Goal: Book appointment/travel/reservation

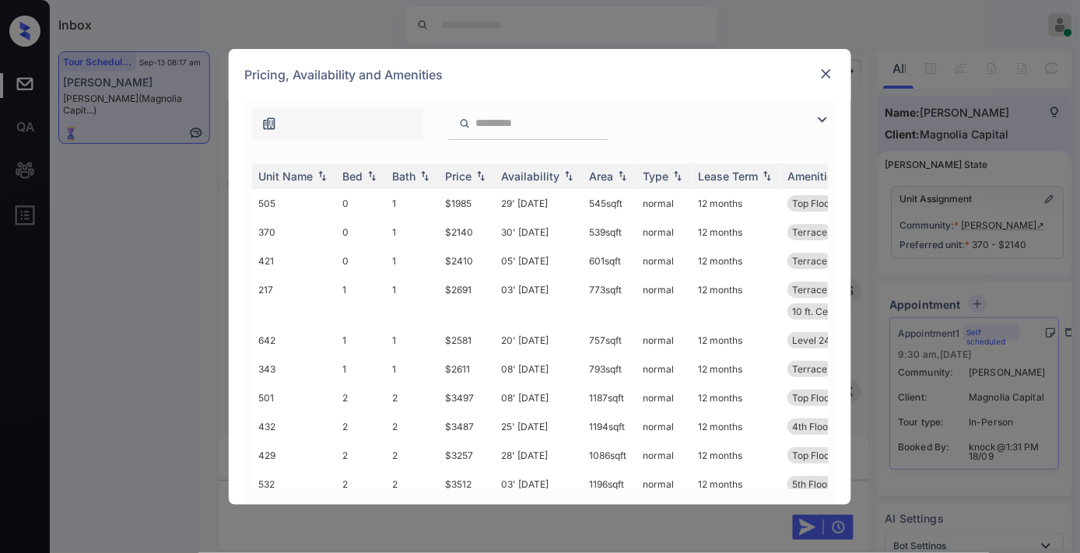
scroll to position [0, 6]
click at [484, 172] on img at bounding box center [481, 175] width 16 height 11
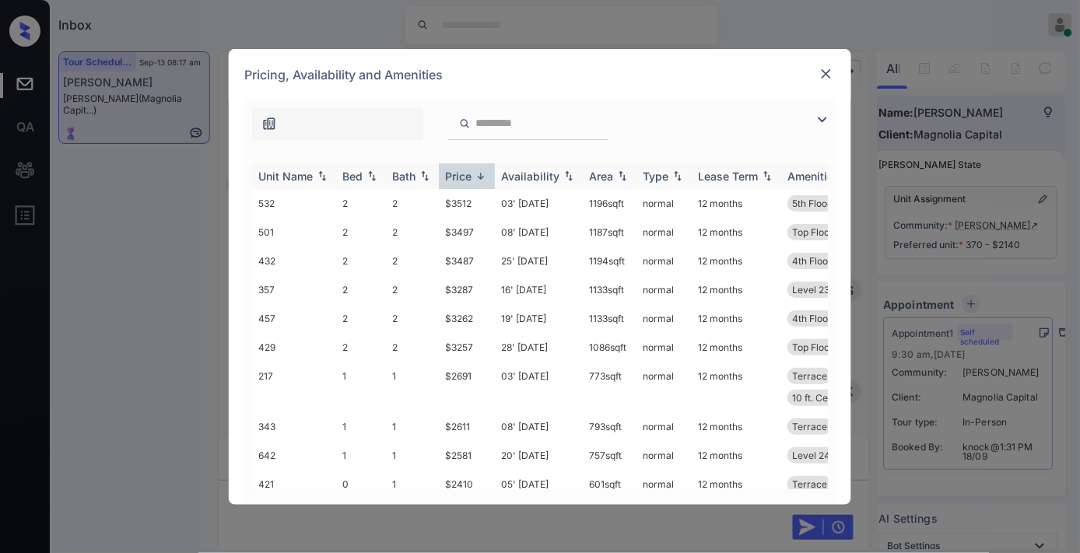
click at [484, 172] on img at bounding box center [481, 176] width 16 height 12
click at [835, 70] on div at bounding box center [826, 74] width 19 height 19
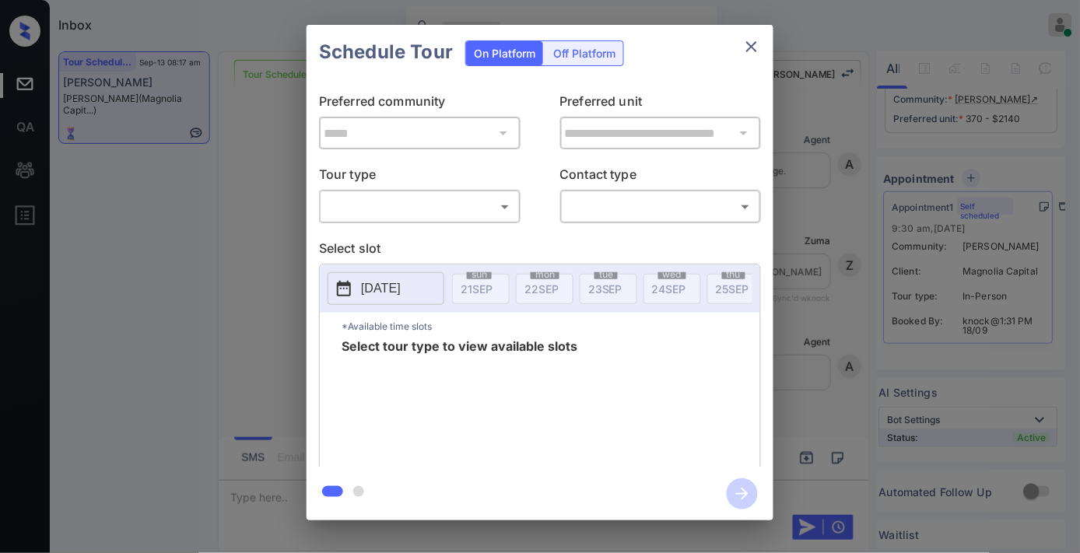
scroll to position [3160, 0]
click at [496, 203] on body "Inbox [PERSON_NAME] Online Set yourself offline Set yourself on break Profile S…" at bounding box center [540, 276] width 1080 height 553
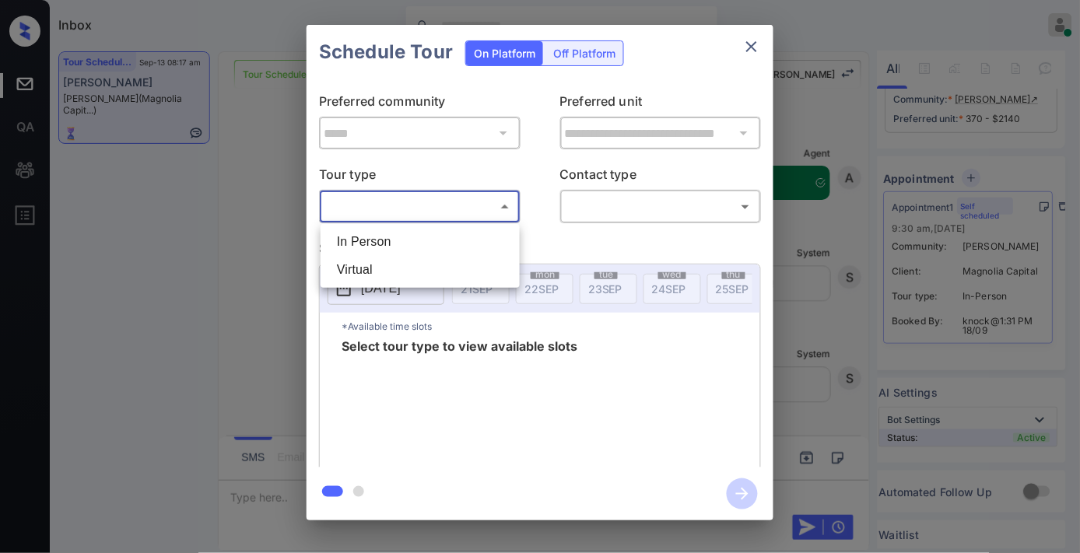
click at [491, 236] on li "In Person" at bounding box center [419, 242] width 191 height 28
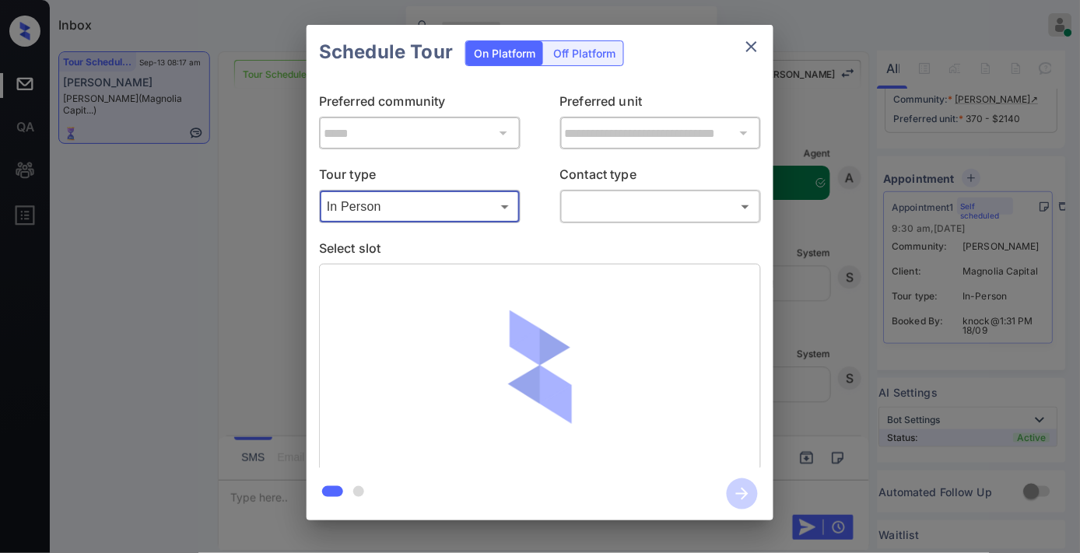
type input "********"
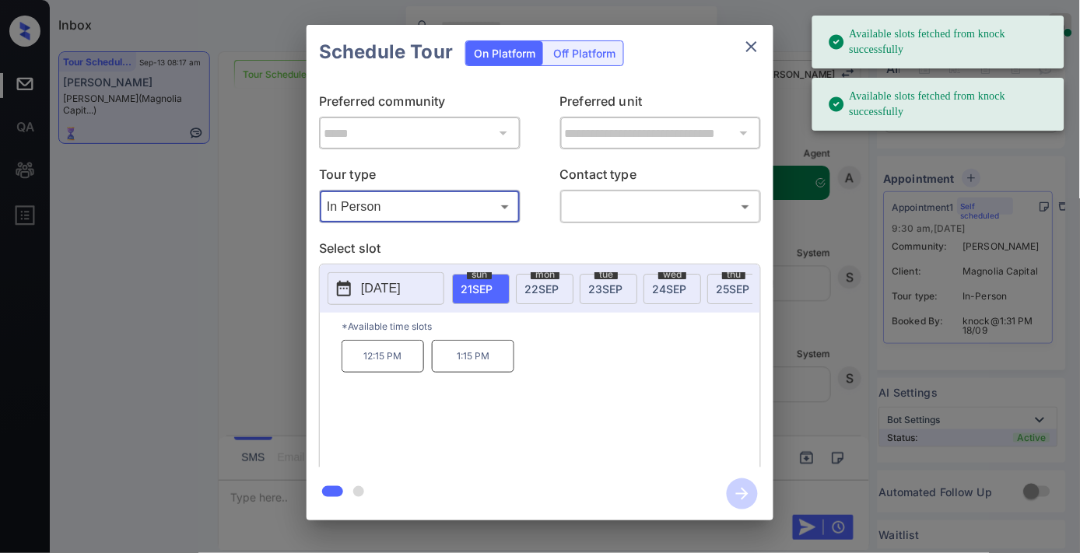
click at [401, 289] on p "[DATE]" at bounding box center [381, 288] width 40 height 19
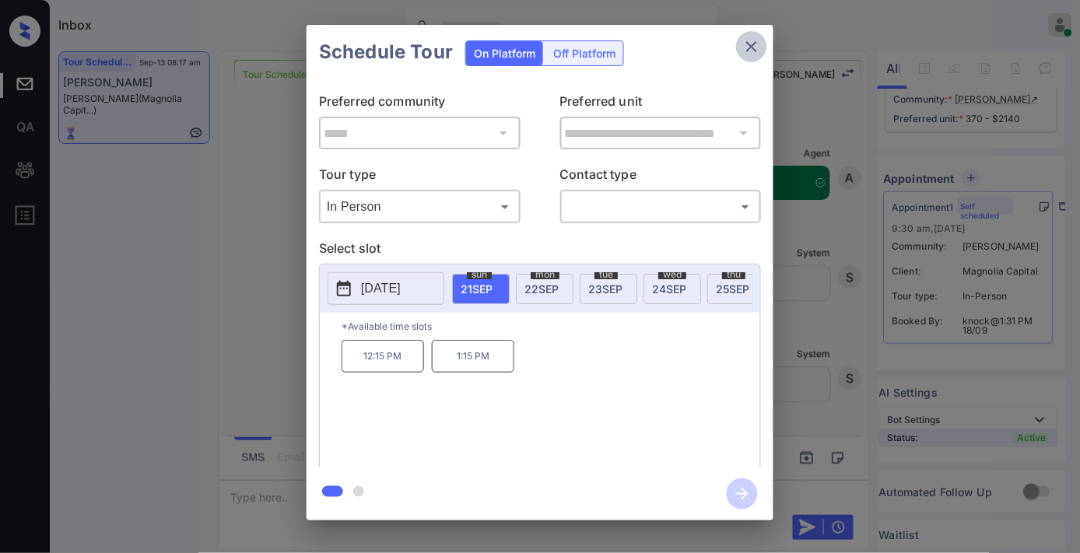
click at [748, 51] on icon "close" at bounding box center [751, 46] width 11 height 11
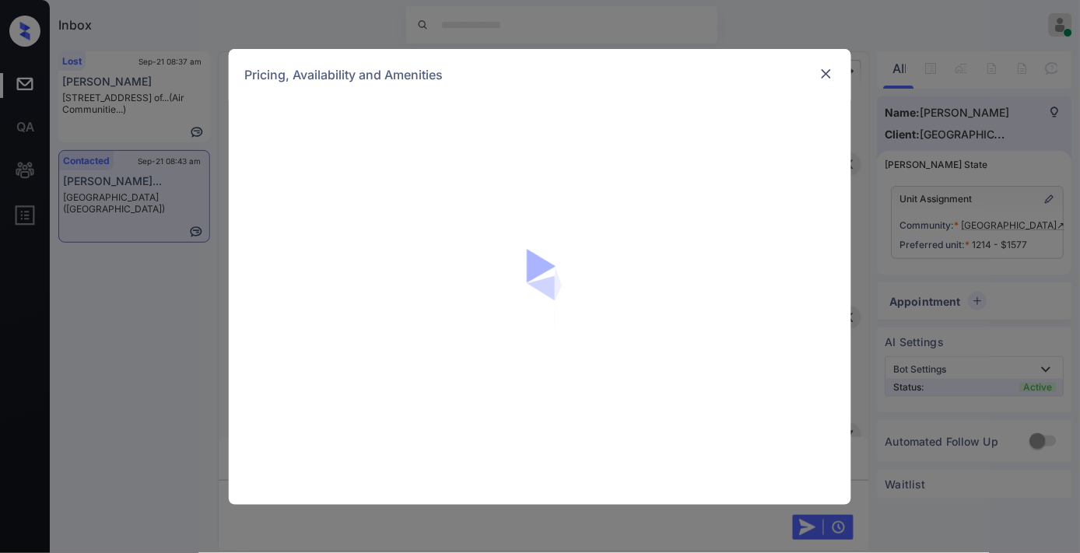
scroll to position [864, 0]
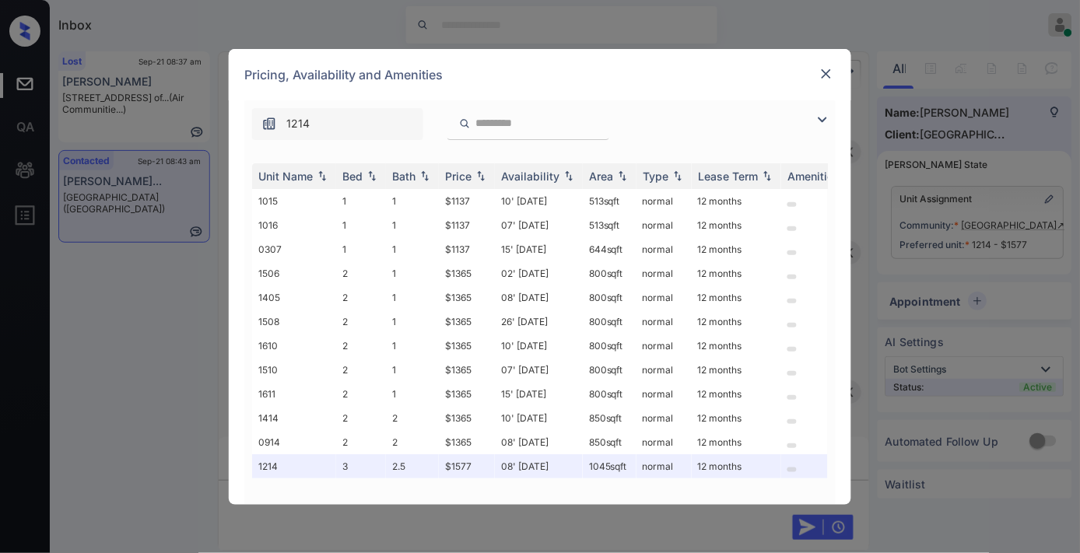
click at [829, 76] on img at bounding box center [826, 74] width 16 height 16
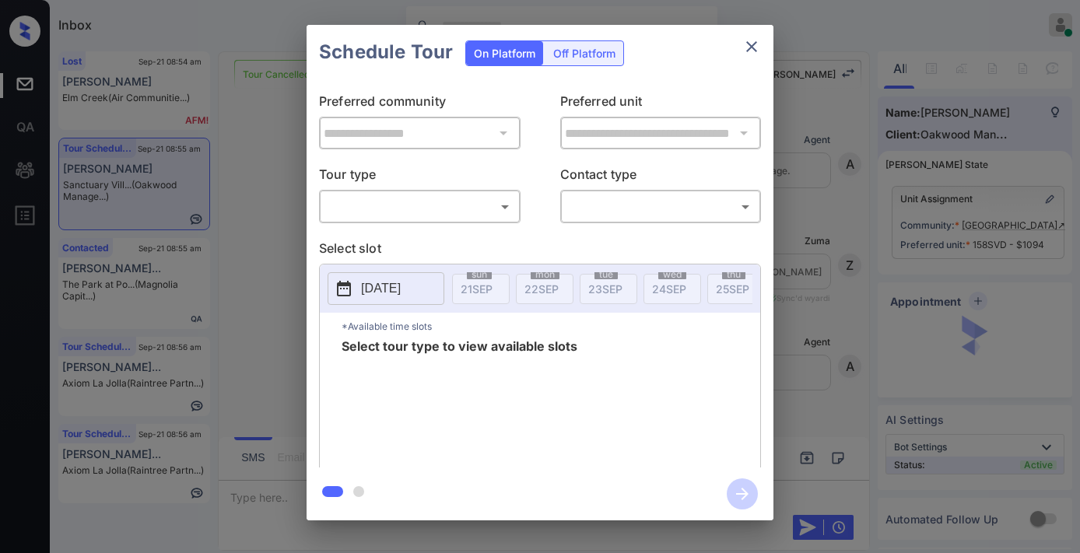
click at [393, 212] on body "Inbox [PERSON_NAME] Online Set yourself offline Set yourself on break Profile S…" at bounding box center [540, 276] width 1080 height 553
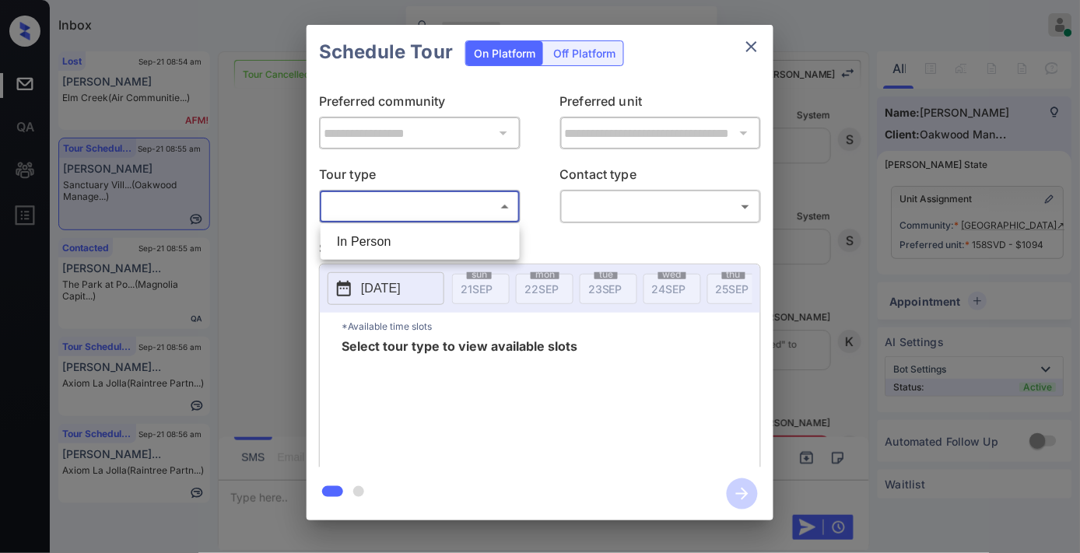
click at [395, 229] on li "In Person" at bounding box center [419, 242] width 191 height 28
type input "********"
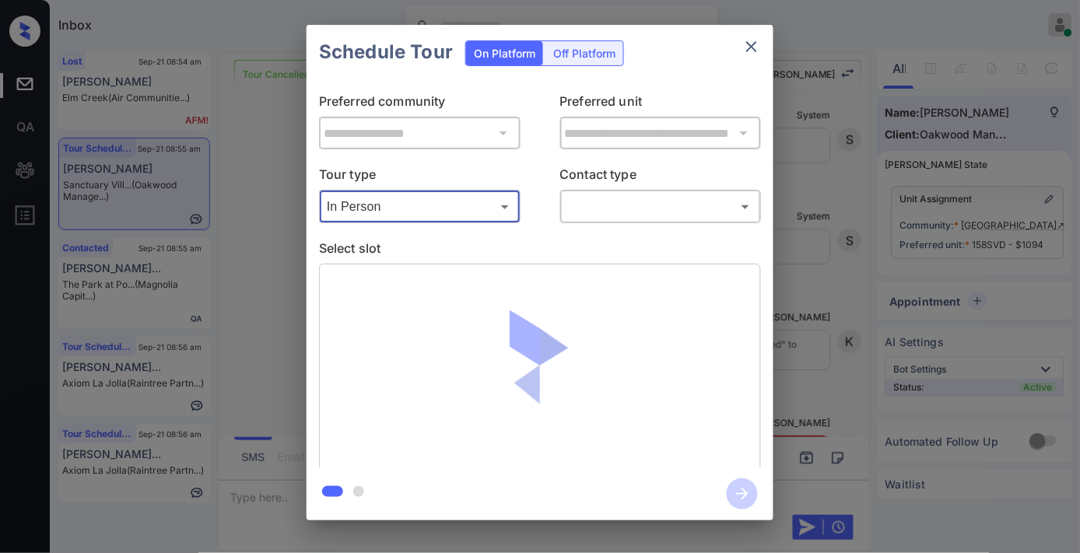
click at [618, 188] on p "Contact type" at bounding box center [660, 177] width 201 height 25
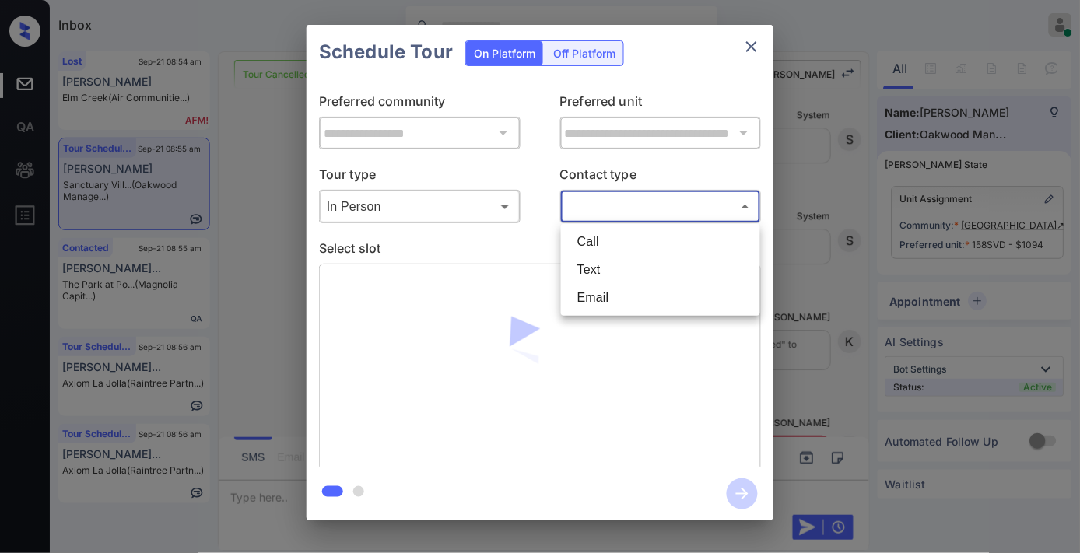
click at [622, 205] on body "Inbox Samantha Soliven Online Set yourself offline Set yourself on break Profil…" at bounding box center [540, 276] width 1080 height 553
click at [620, 257] on li "Text" at bounding box center [660, 270] width 191 height 28
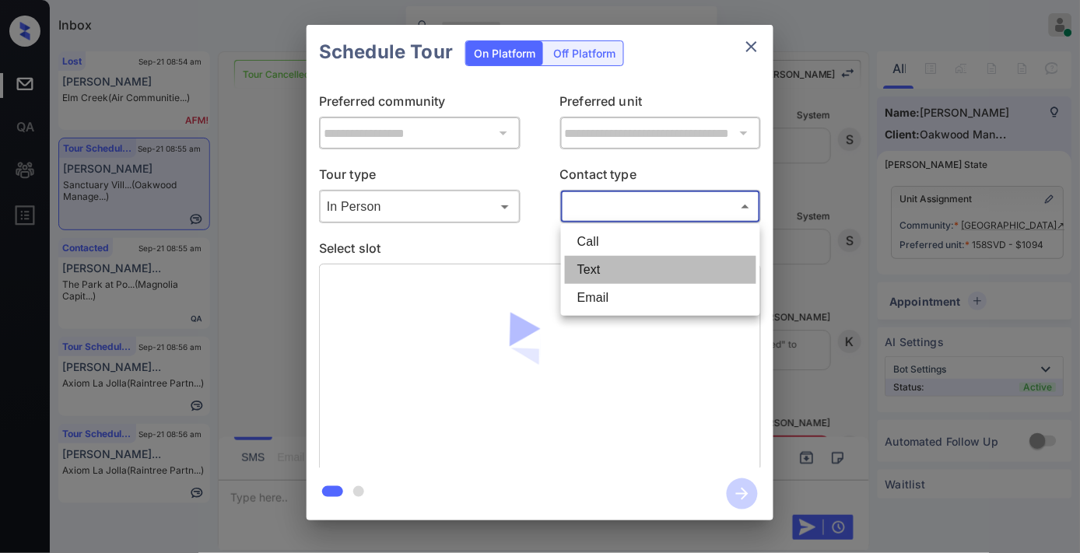
type input "****"
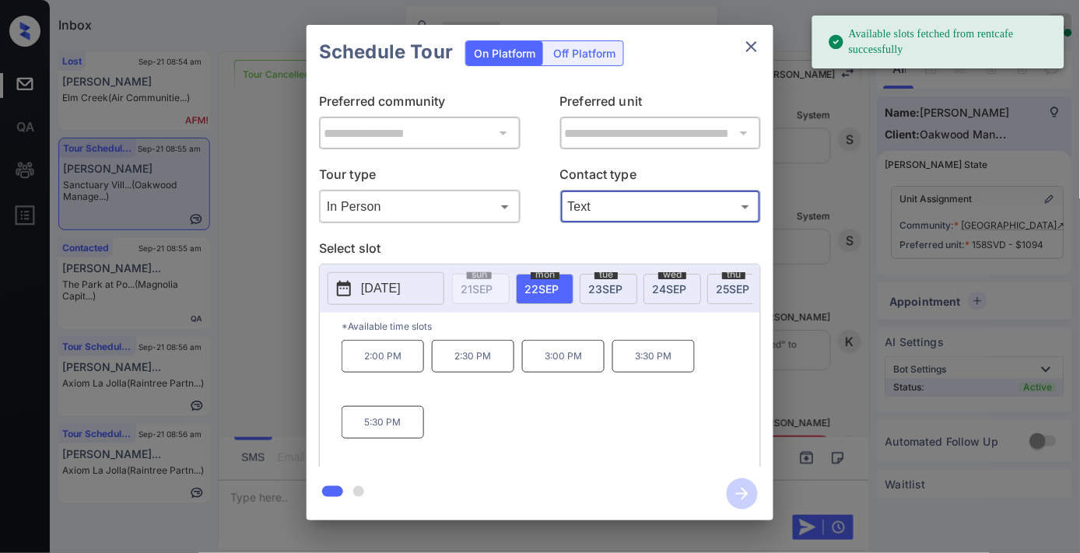
click at [401, 294] on p "[DATE]" at bounding box center [381, 288] width 40 height 19
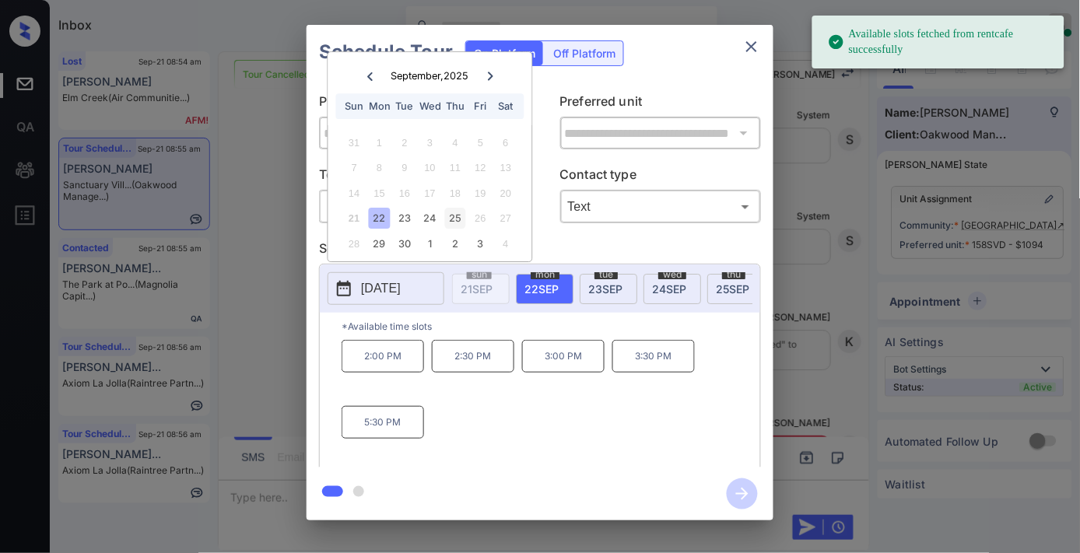
click at [460, 224] on div "25" at bounding box center [455, 218] width 21 height 21
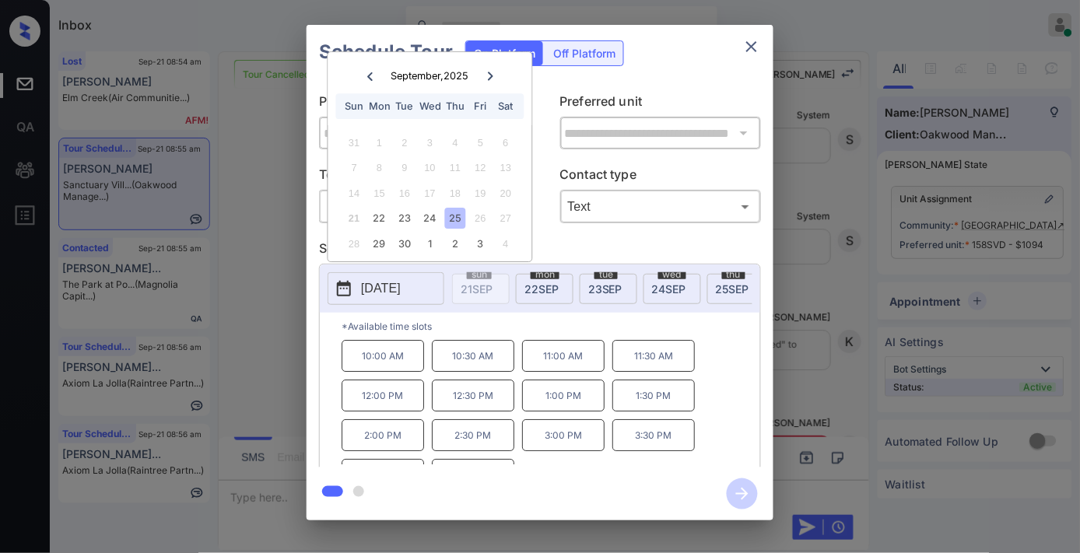
scroll to position [26, 0]
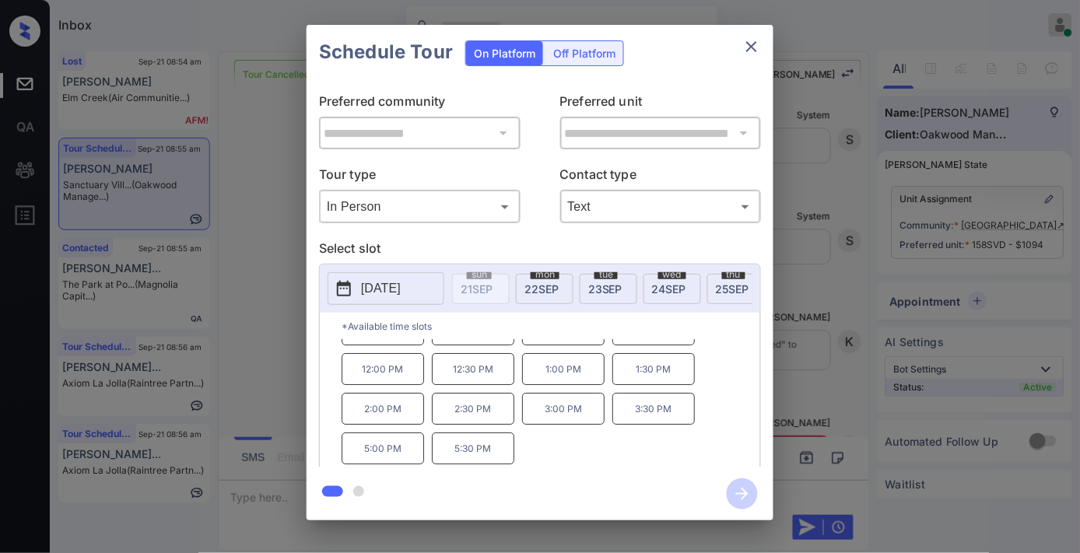
click at [471, 455] on p "5:30 PM" at bounding box center [473, 449] width 82 height 32
click at [734, 492] on icon "button" at bounding box center [742, 493] width 31 height 31
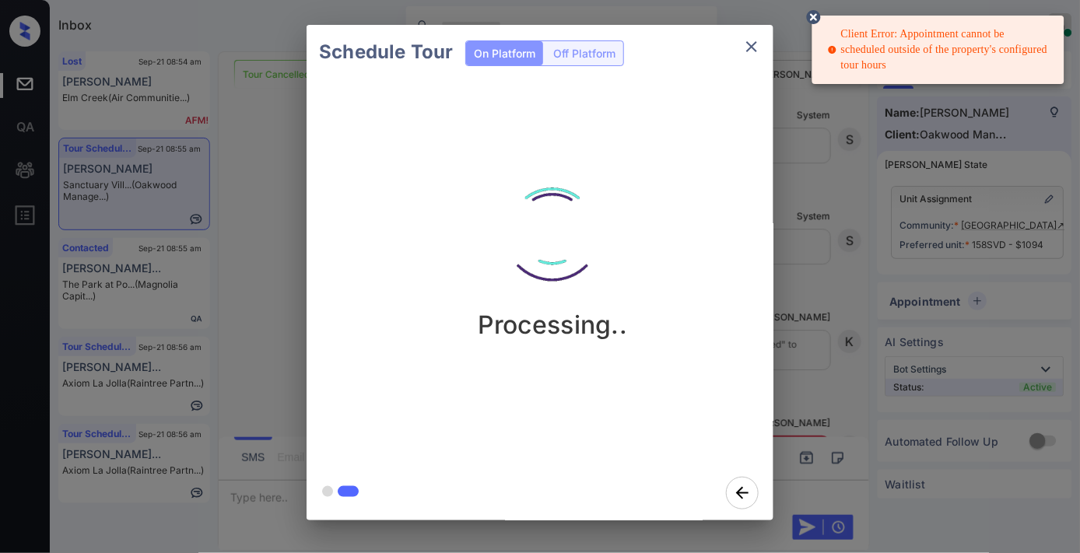
click at [758, 45] on icon "close" at bounding box center [751, 46] width 19 height 19
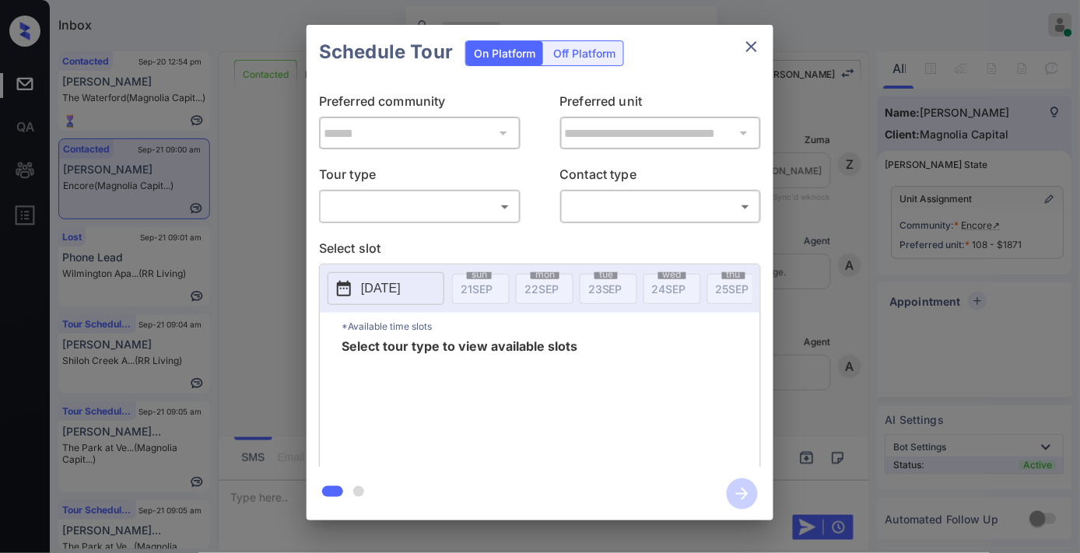
scroll to position [1650, 0]
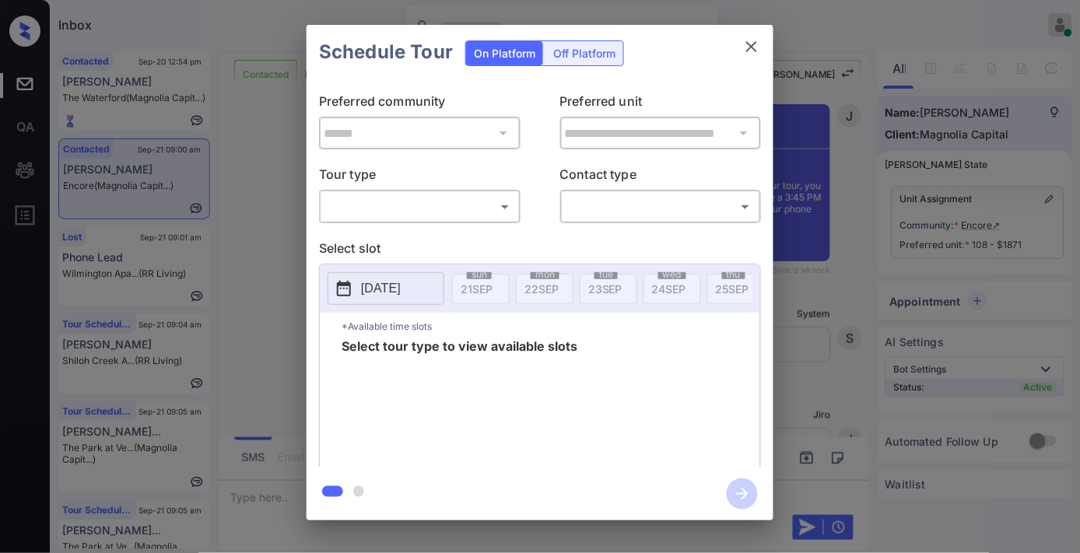
click at [749, 44] on icon "close" at bounding box center [751, 46] width 11 height 11
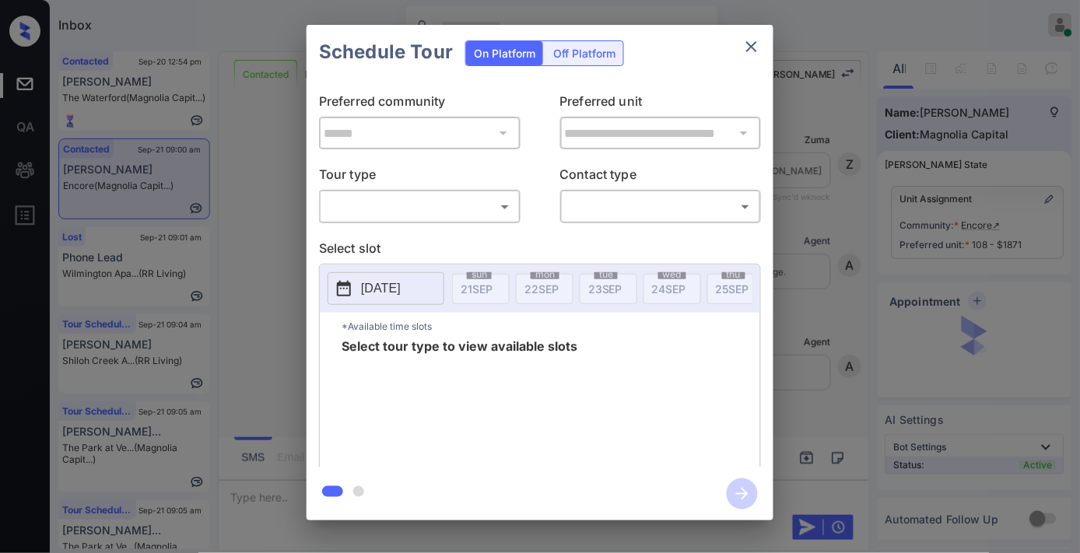
click at [449, 212] on body "Inbox [PERSON_NAME] Online Set yourself offline Set yourself on break Profile S…" at bounding box center [540, 276] width 1080 height 553
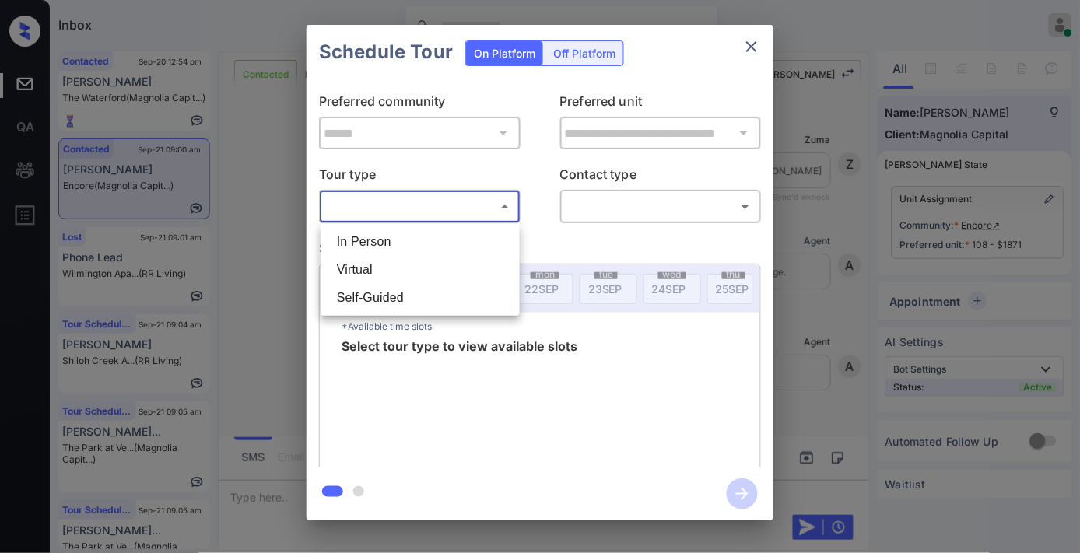
scroll to position [1650, 0]
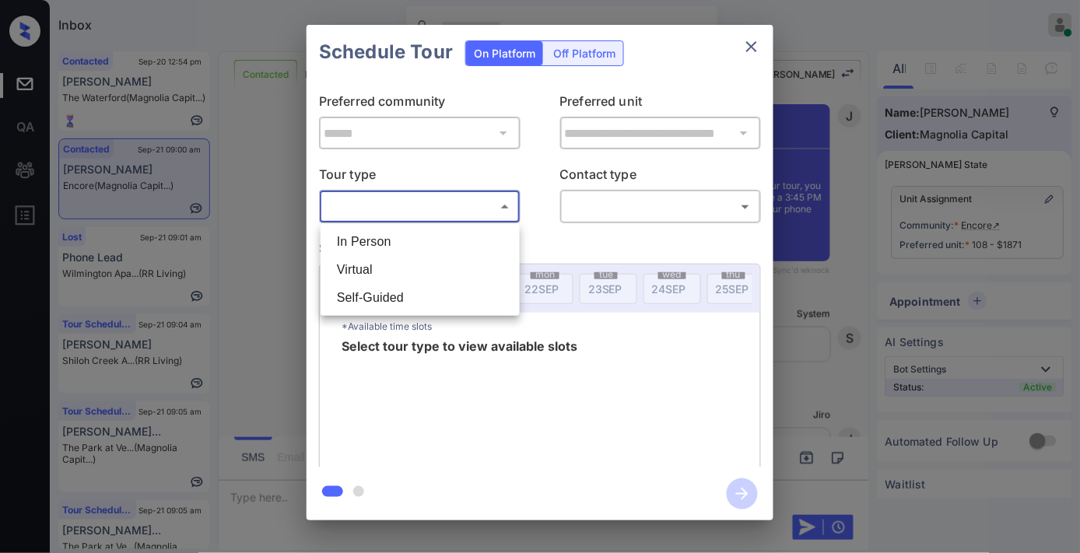
drag, startPoint x: 449, startPoint y: 244, endPoint x: 563, endPoint y: 239, distance: 114.5
click at [452, 244] on li "In Person" at bounding box center [419, 242] width 191 height 28
type input "********"
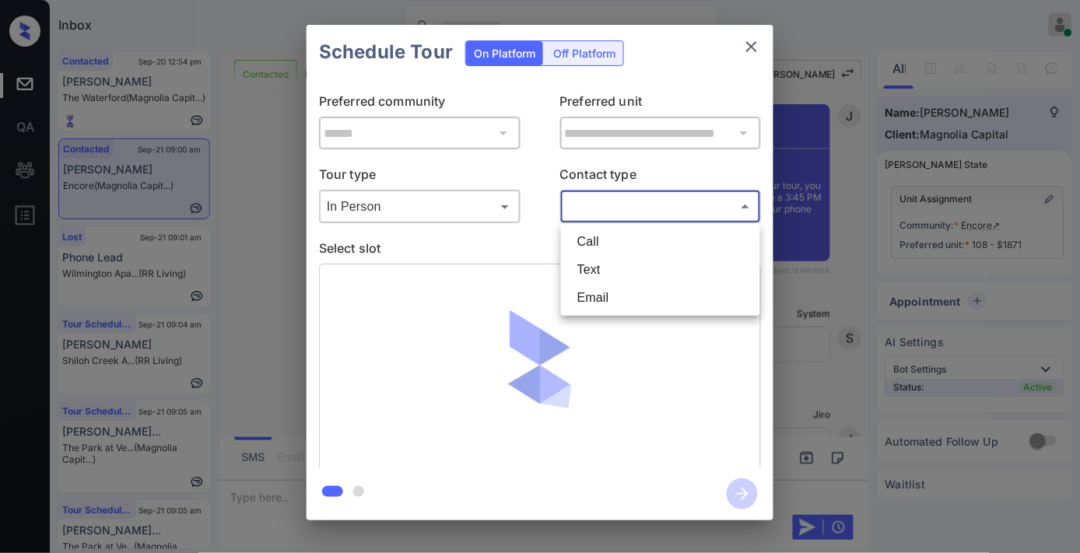
click at [602, 208] on body "Inbox [PERSON_NAME] Online Set yourself offline Set yourself on break Profile S…" at bounding box center [540, 276] width 1080 height 553
click at [631, 301] on li "Email" at bounding box center [660, 298] width 191 height 28
type input "*****"
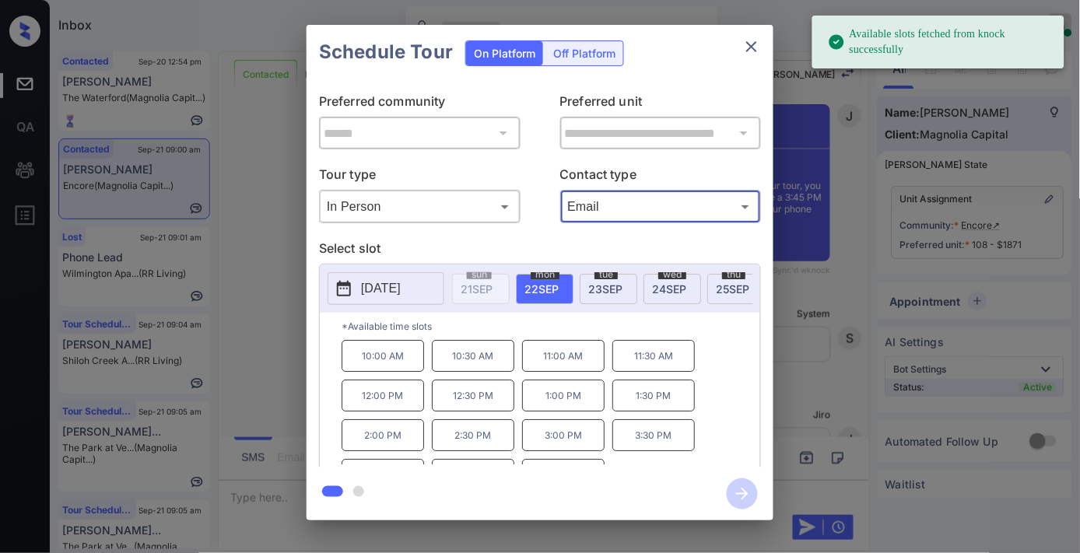
click at [680, 292] on span "[DATE]" at bounding box center [669, 288] width 34 height 13
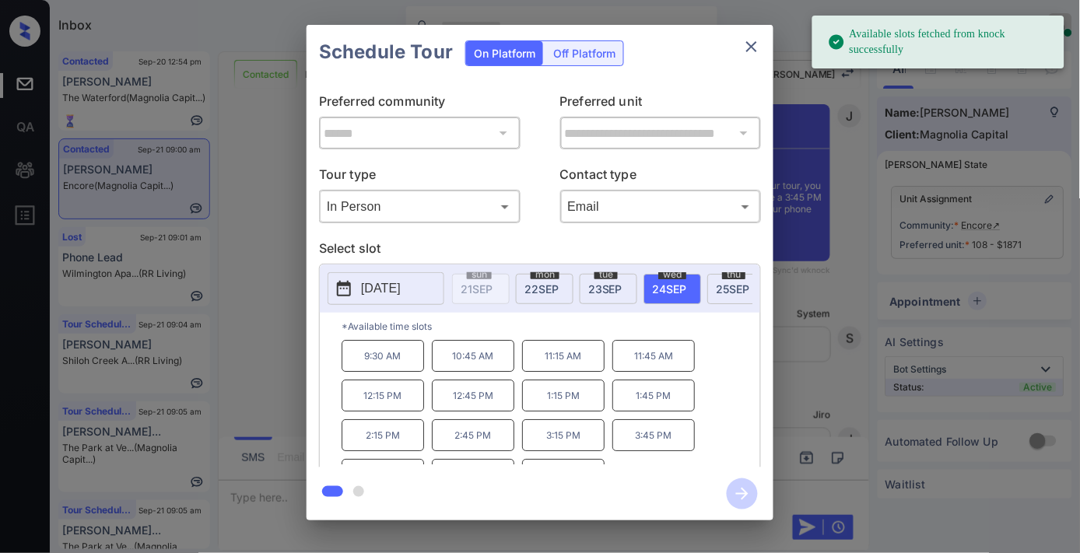
scroll to position [26, 0]
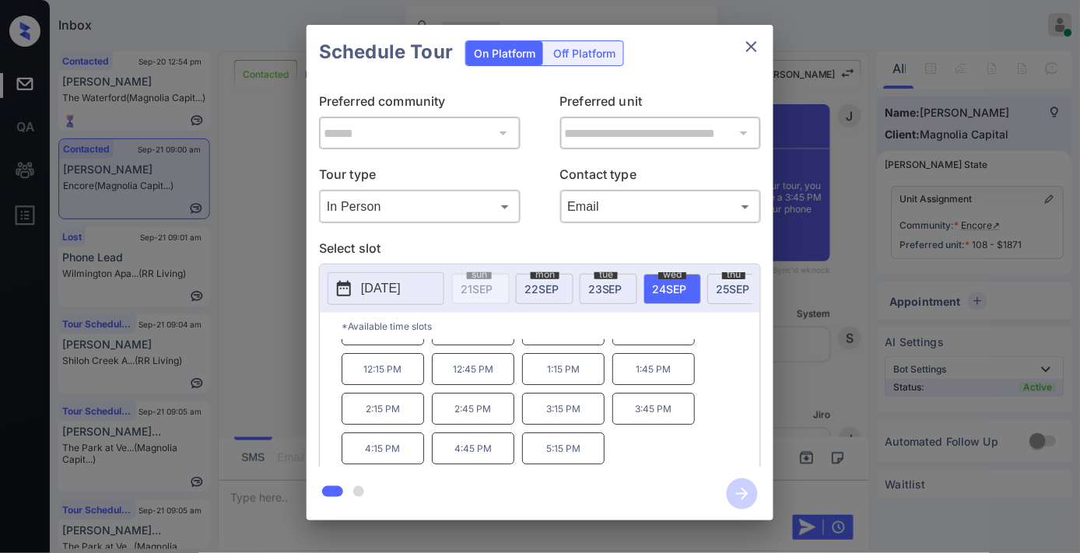
click at [666, 425] on p "3:45 PM" at bounding box center [653, 409] width 82 height 32
click at [744, 491] on icon "button" at bounding box center [742, 494] width 12 height 12
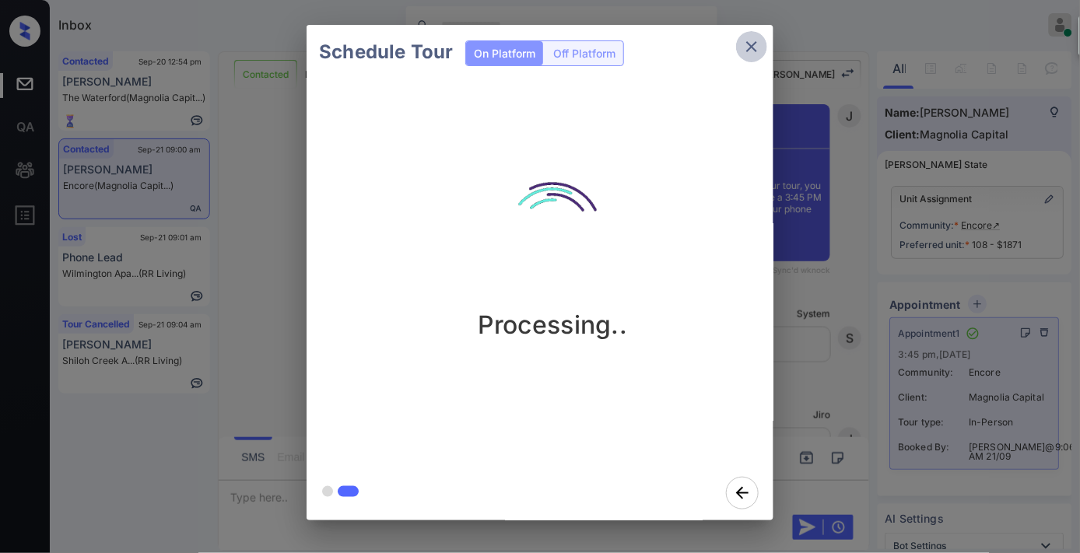
click at [757, 47] on icon "close" at bounding box center [751, 46] width 19 height 19
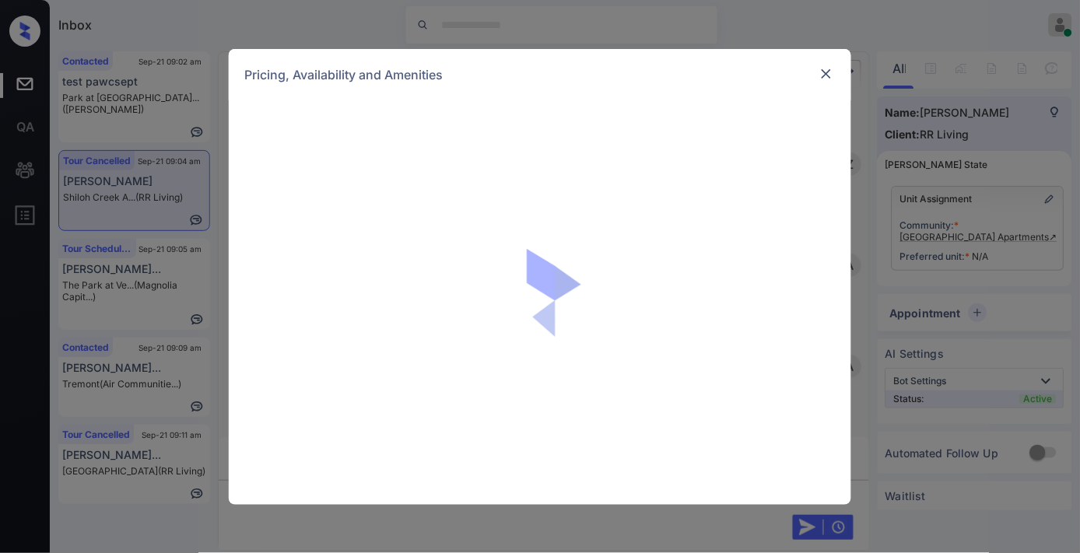
scroll to position [604, 0]
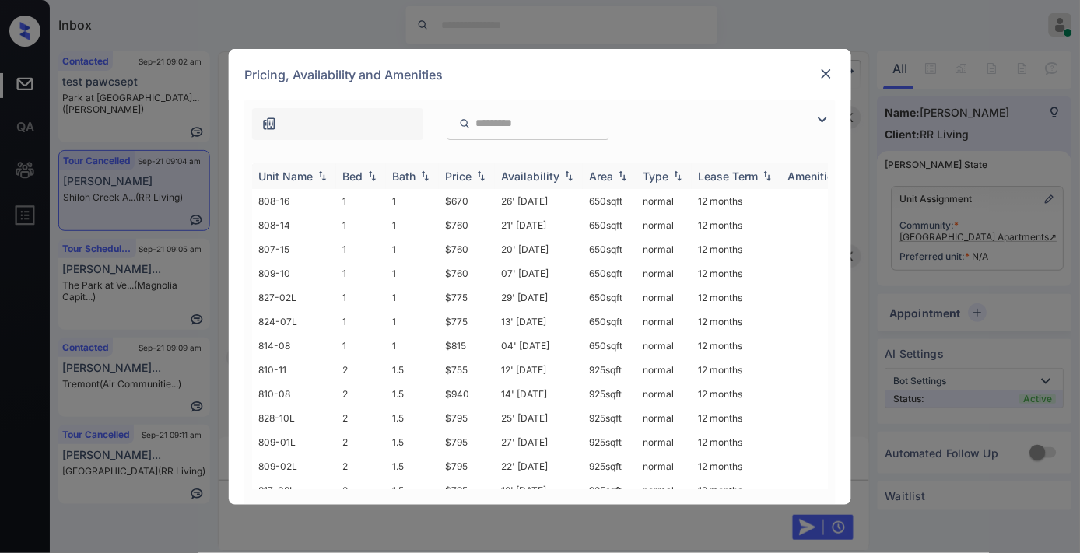
click at [459, 177] on div "Price" at bounding box center [458, 176] width 26 height 13
click at [478, 213] on td "$755" at bounding box center [467, 225] width 56 height 24
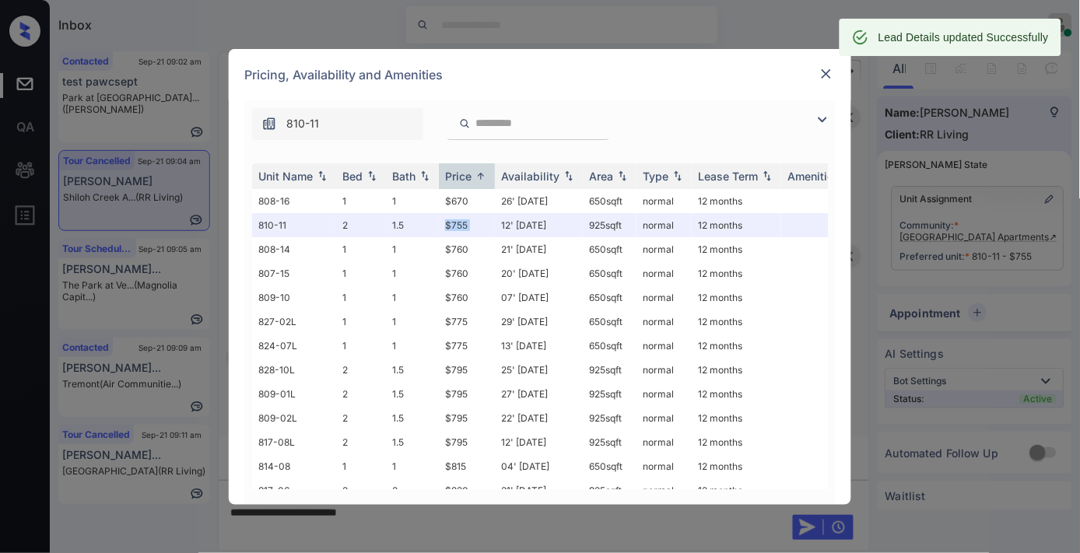
click at [829, 67] on img at bounding box center [826, 74] width 16 height 16
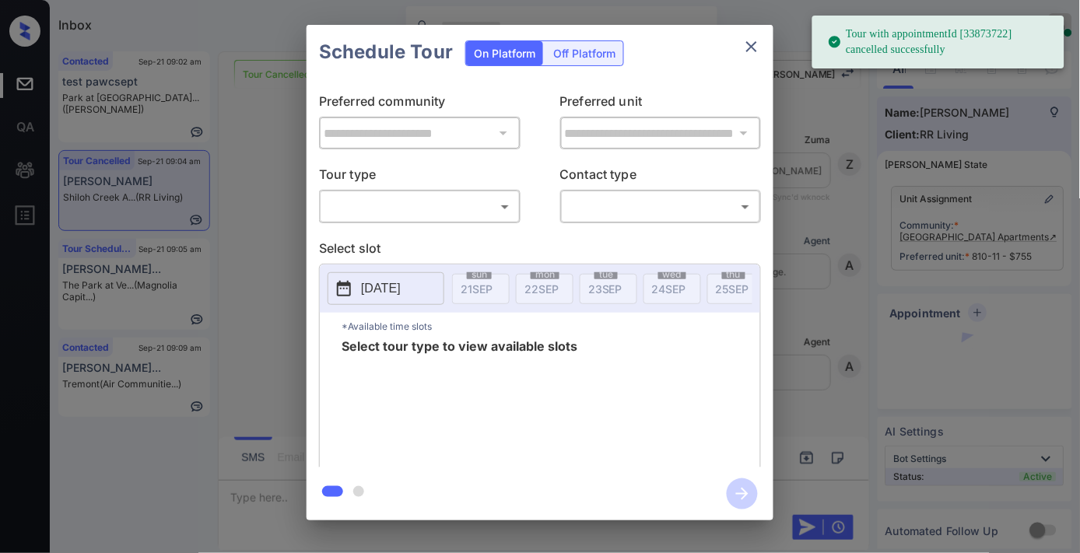
scroll to position [3927, 0]
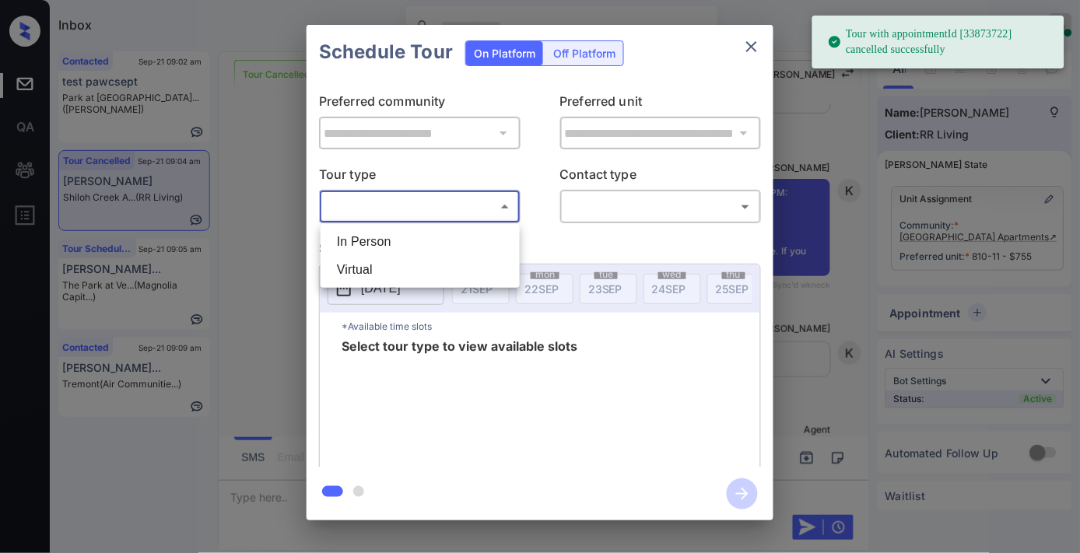
click at [434, 213] on body "Tour with appointmentId [33873722] cancelled successfully Inbox [PERSON_NAME] O…" at bounding box center [540, 276] width 1080 height 553
click at [436, 245] on li "In Person" at bounding box center [419, 242] width 191 height 28
type input "********"
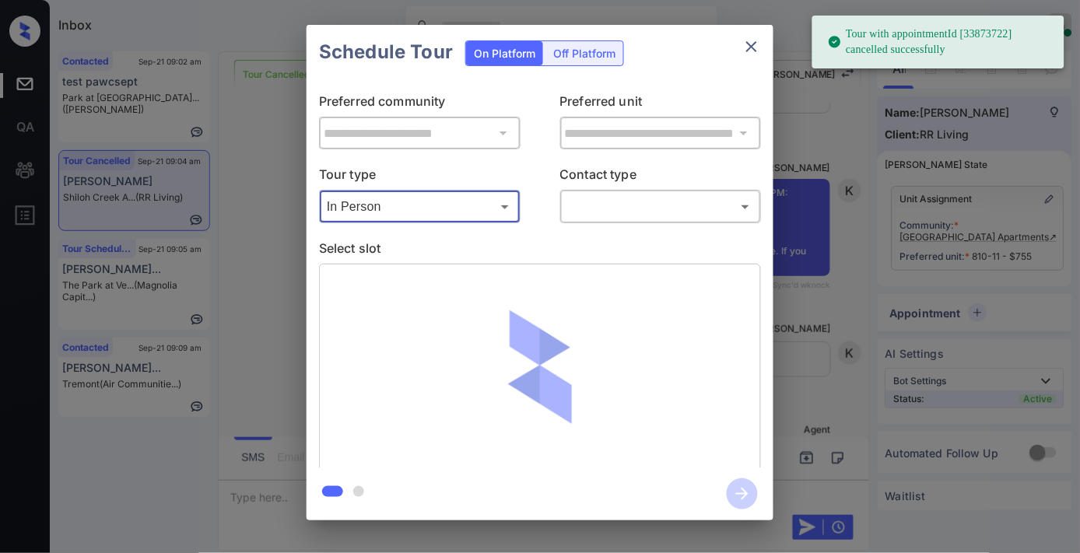
click at [610, 191] on div "​ ​" at bounding box center [660, 206] width 201 height 33
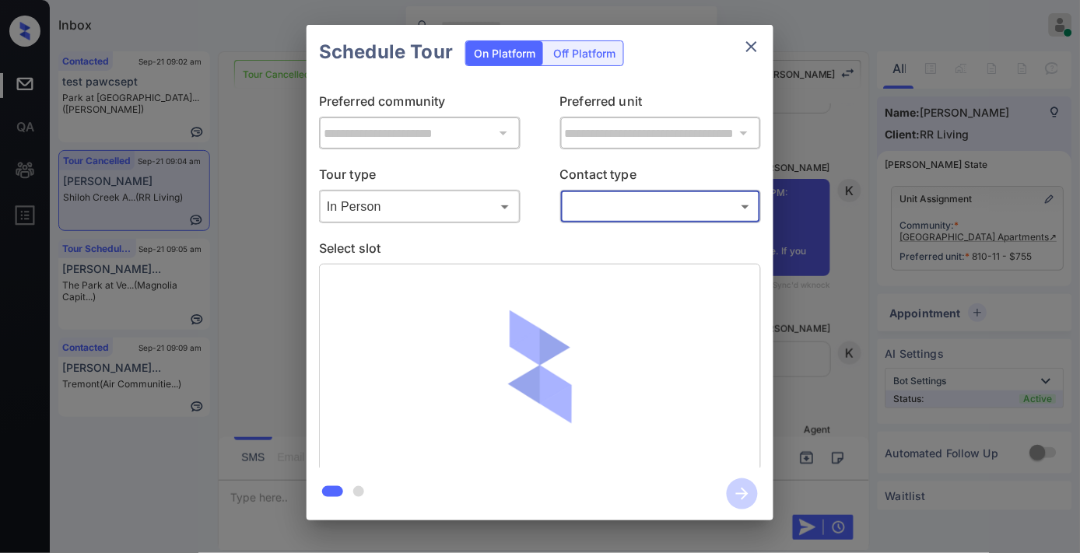
click at [618, 199] on body "Tour with appointmentId [33873722] cancelled successfully Inbox Samantha Solive…" at bounding box center [540, 276] width 1080 height 553
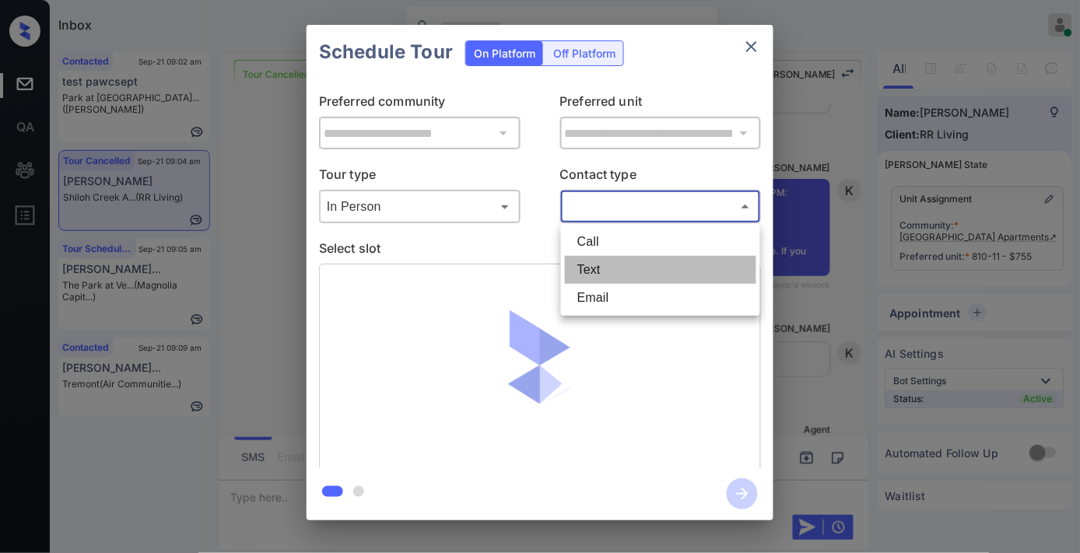
click at [646, 261] on li "Text" at bounding box center [660, 270] width 191 height 28
type input "****"
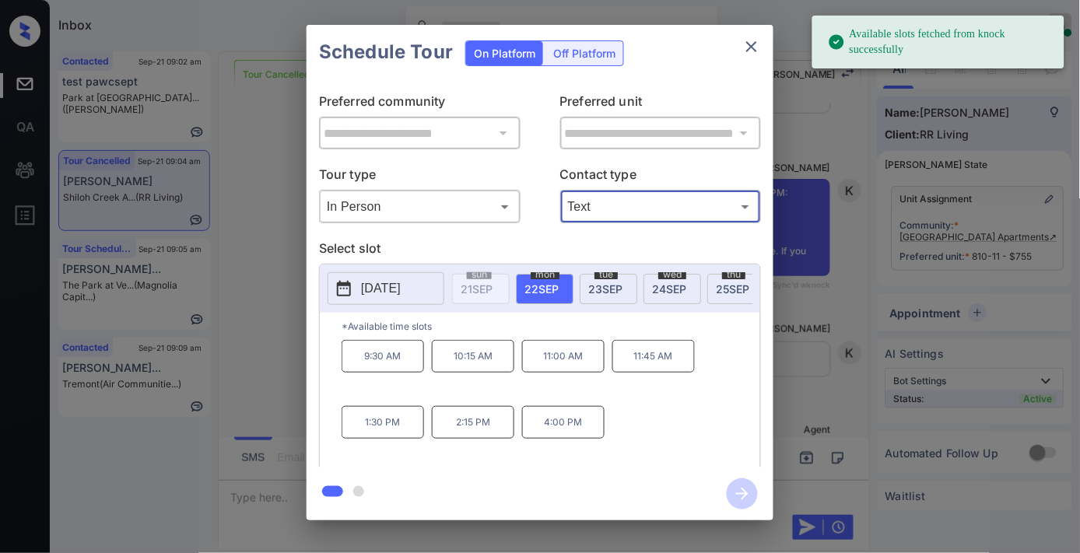
click at [602, 283] on span "23 SEP" at bounding box center [605, 288] width 34 height 13
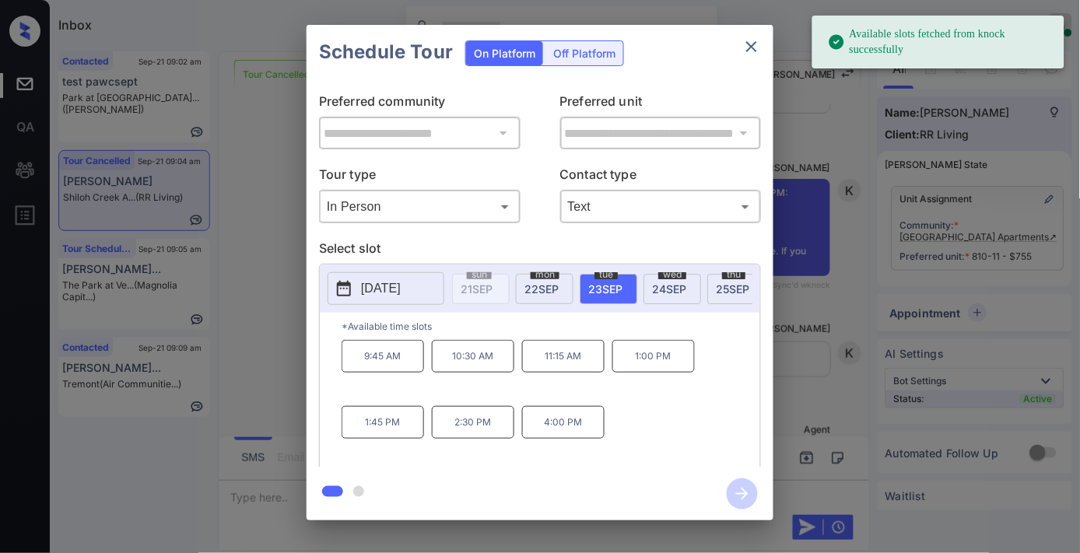
click at [666, 371] on p "1:00 PM" at bounding box center [653, 356] width 82 height 33
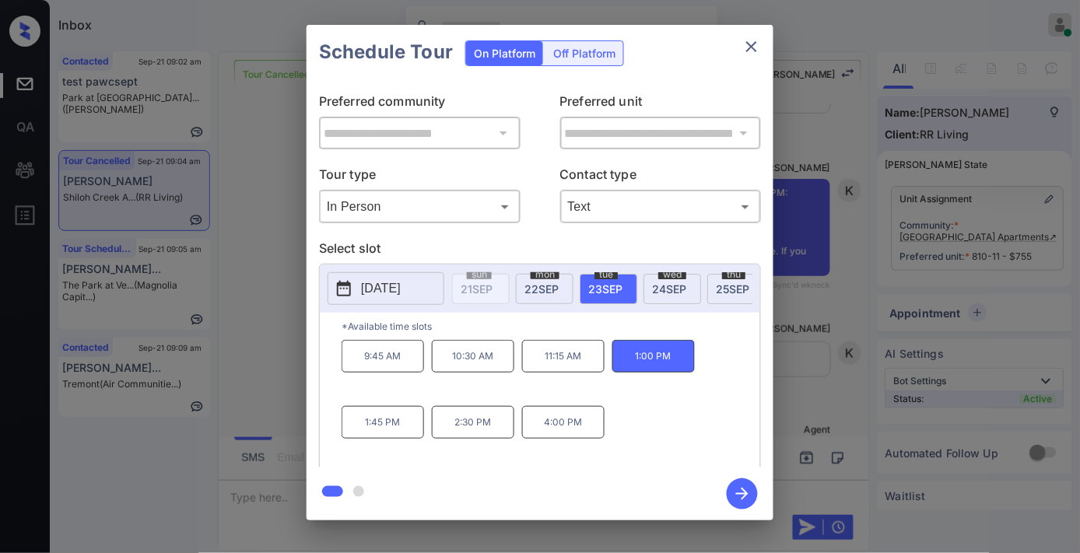
click at [744, 500] on icon "button" at bounding box center [742, 493] width 31 height 31
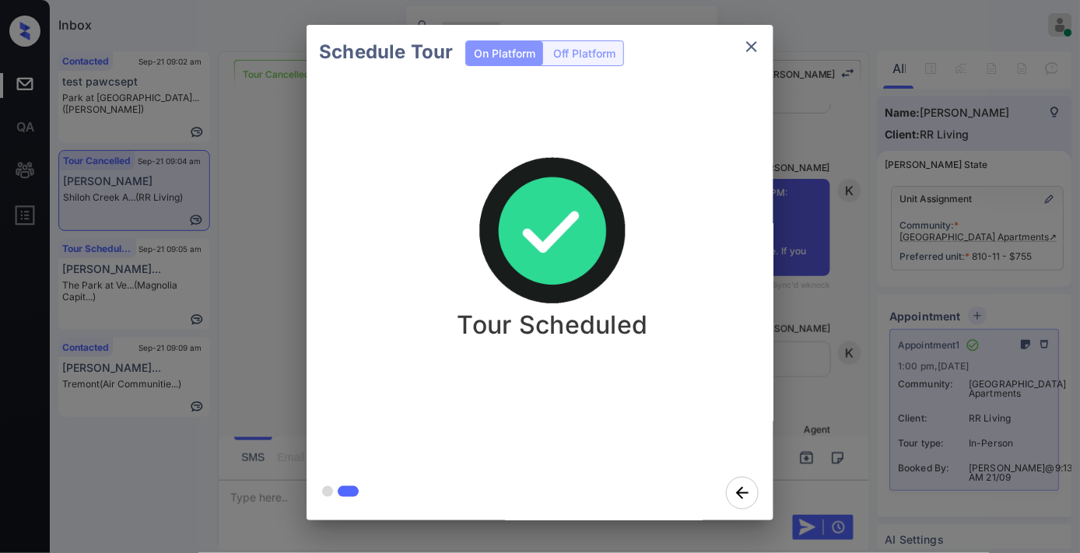
click at [744, 63] on div "Schedule Tour On Platform Off Platform" at bounding box center [540, 52] width 467 height 54
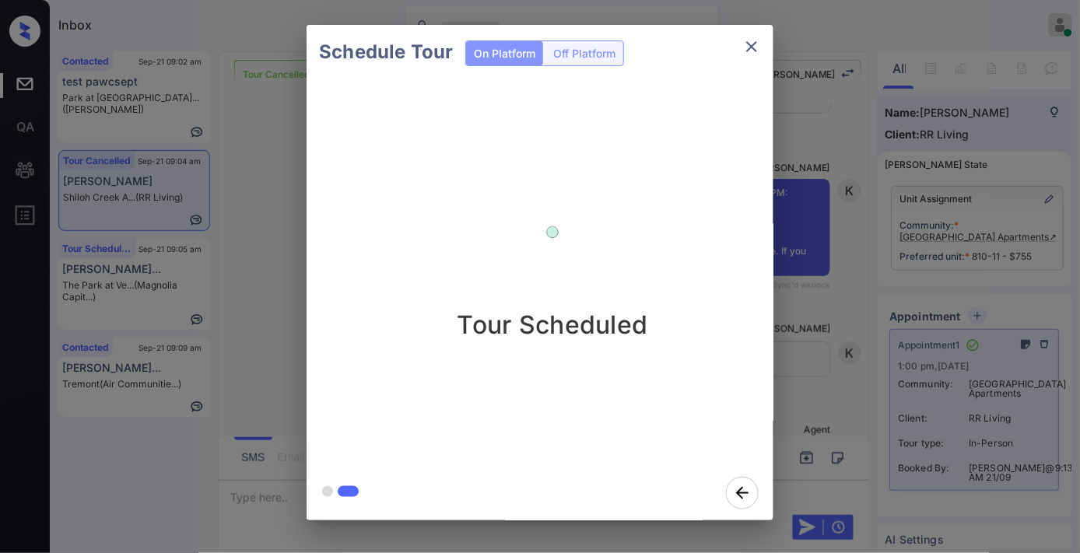
click at [747, 51] on icon "close" at bounding box center [751, 46] width 11 height 11
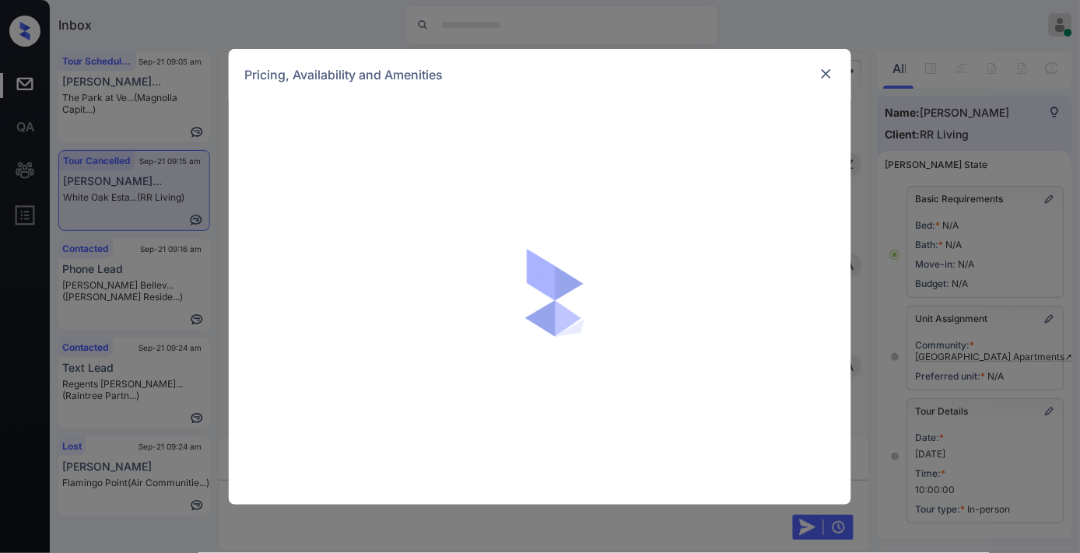
scroll to position [51, 0]
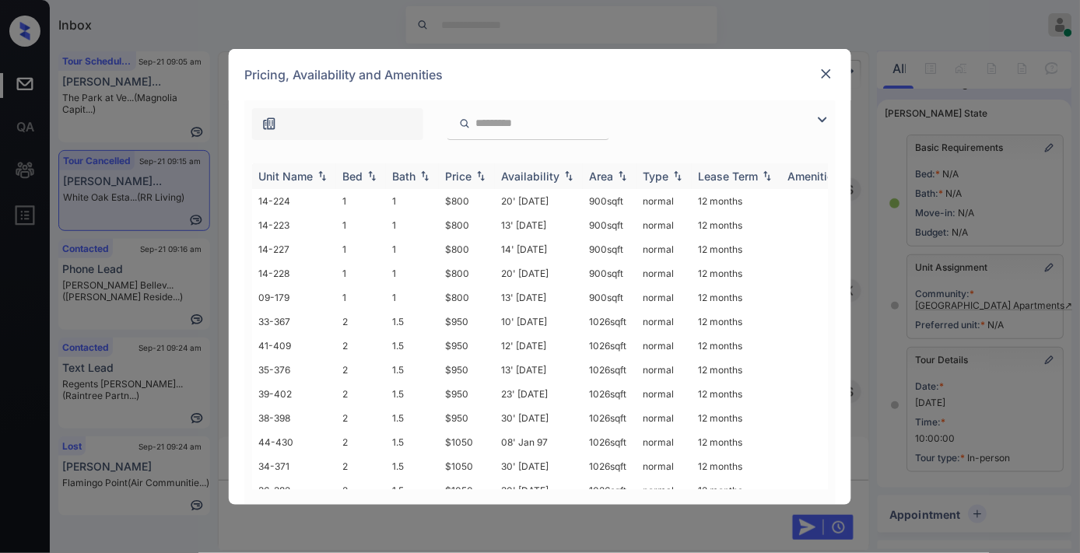
click at [461, 174] on div "Price" at bounding box center [458, 176] width 26 height 13
click at [456, 319] on td "$950" at bounding box center [467, 322] width 56 height 24
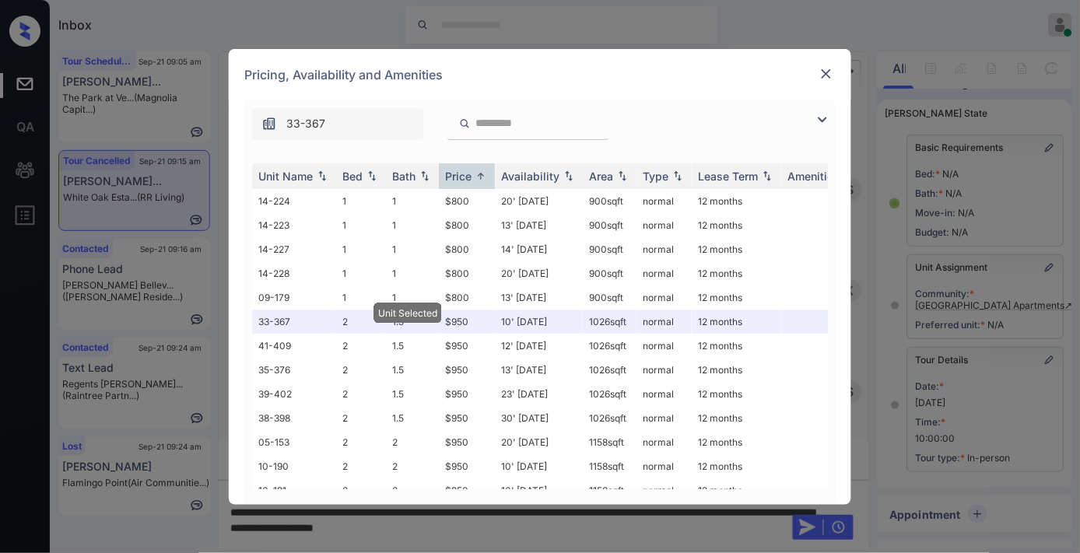
click at [837, 62] on div "Pricing, Availability and Amenities" at bounding box center [540, 74] width 622 height 51
click at [823, 68] on img at bounding box center [826, 74] width 16 height 16
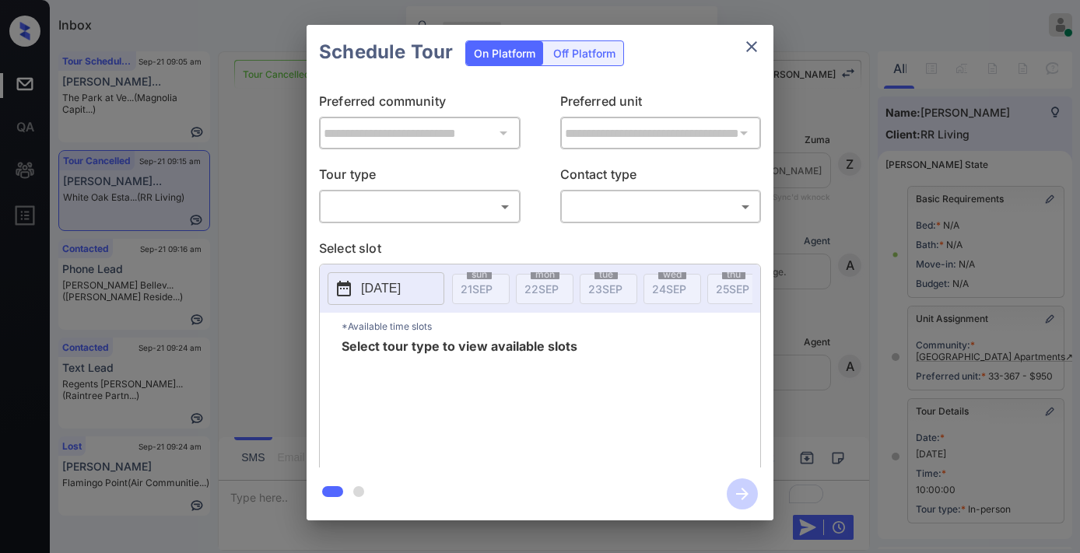
click at [481, 208] on body "Inbox [PERSON_NAME] Online Set yourself offline Set yourself on break Profile S…" at bounding box center [540, 276] width 1080 height 553
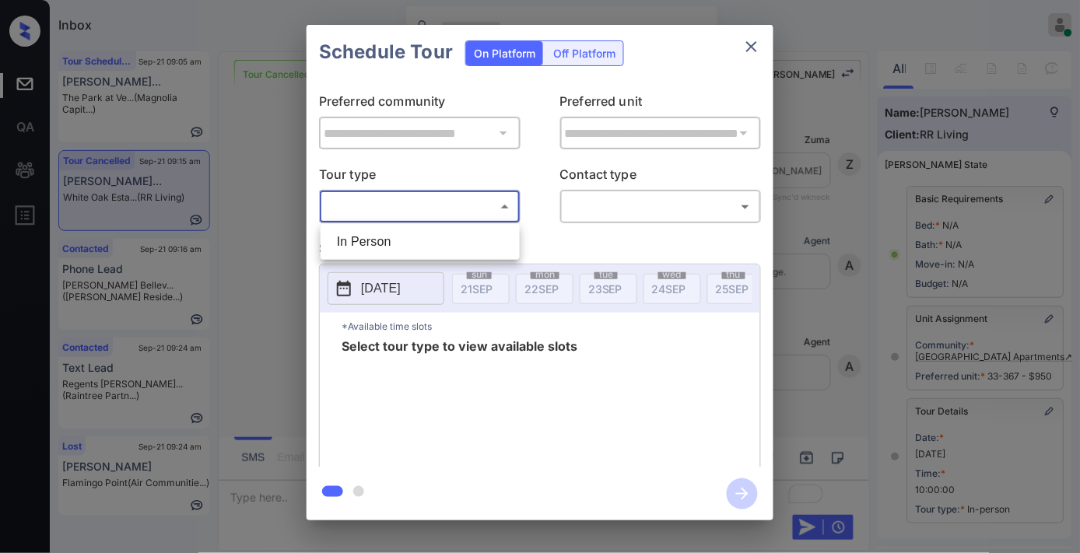
scroll to position [228, 0]
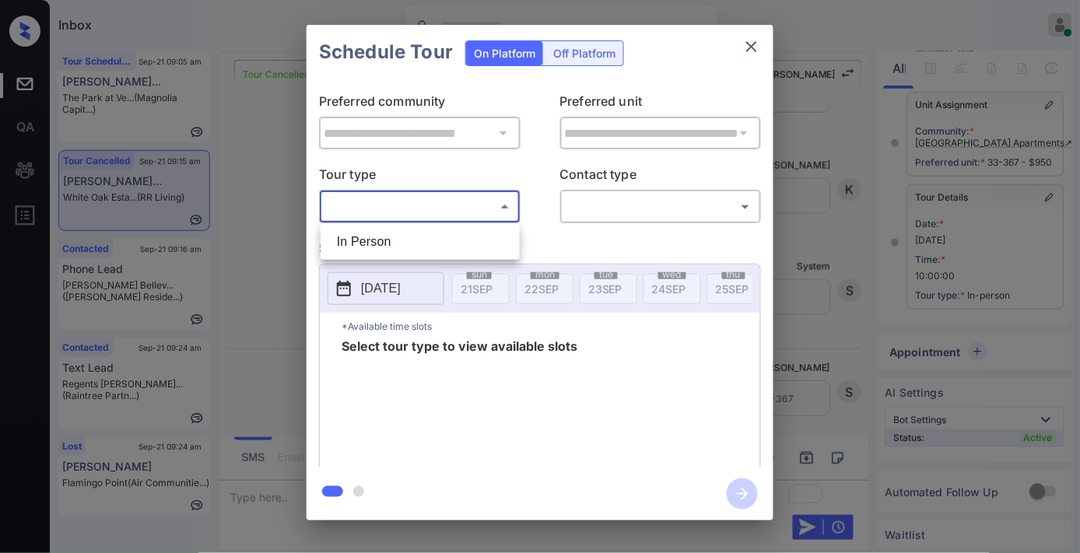
click at [478, 235] on li "In Person" at bounding box center [419, 242] width 191 height 28
type input "********"
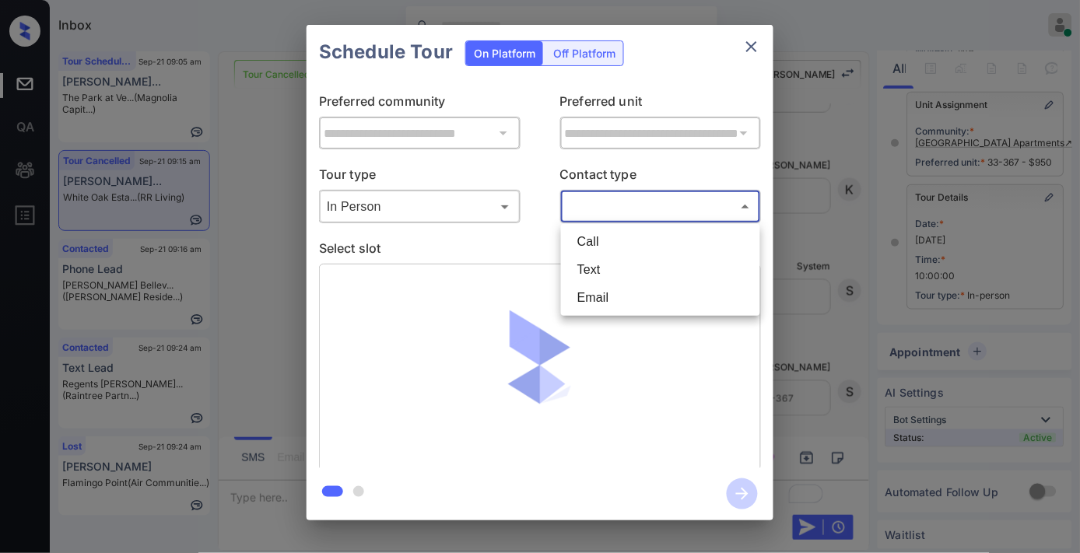
click at [688, 205] on body "Inbox Samantha Soliven Online Set yourself offline Set yourself on break Profil…" at bounding box center [540, 276] width 1080 height 553
click at [631, 268] on li "Text" at bounding box center [660, 270] width 191 height 28
type input "****"
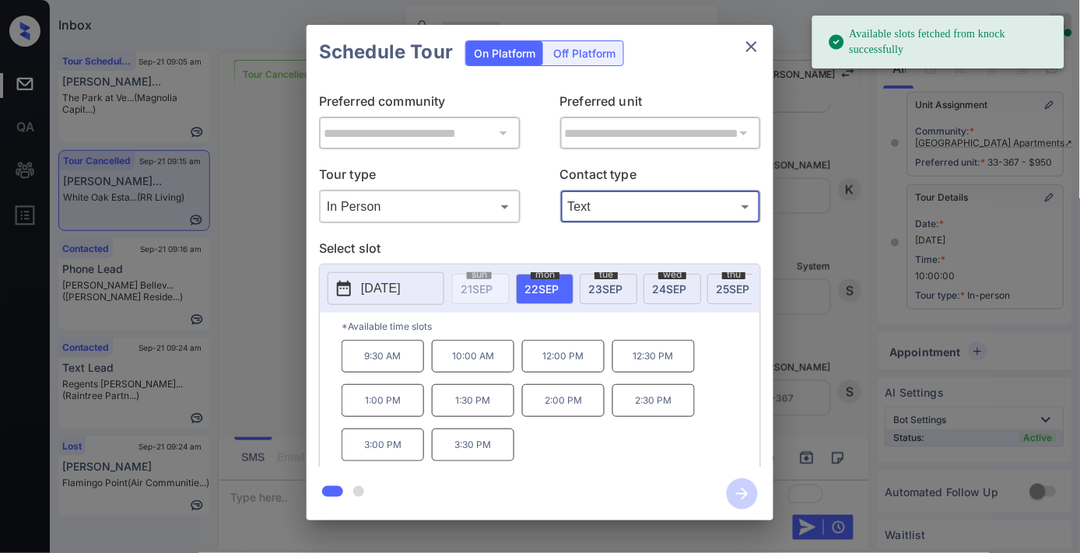
click at [660, 289] on span "24 SEP" at bounding box center [669, 288] width 34 height 13
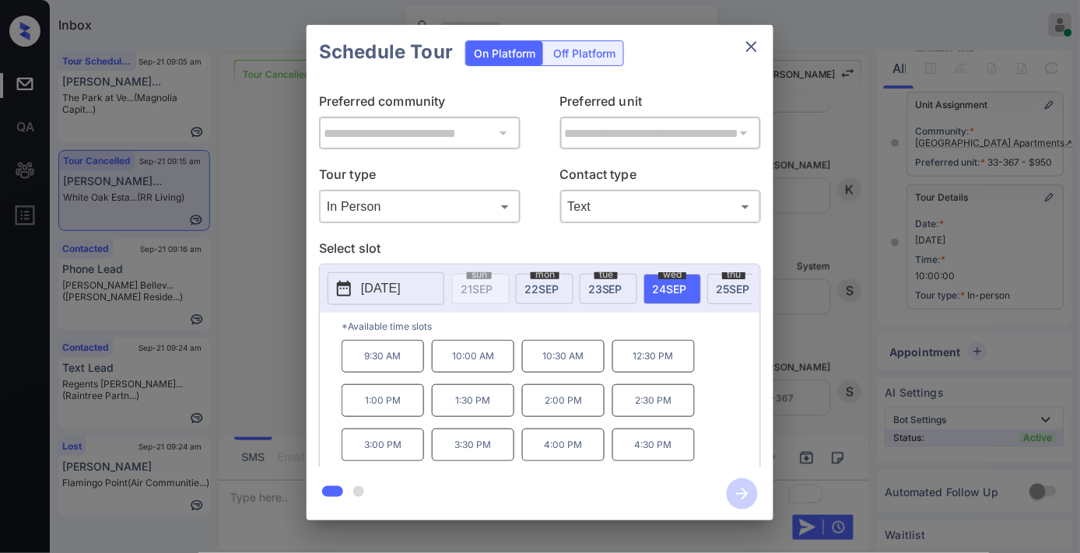
click at [379, 453] on p "3:00 PM" at bounding box center [383, 445] width 82 height 33
click at [737, 488] on icon "button" at bounding box center [742, 493] width 31 height 31
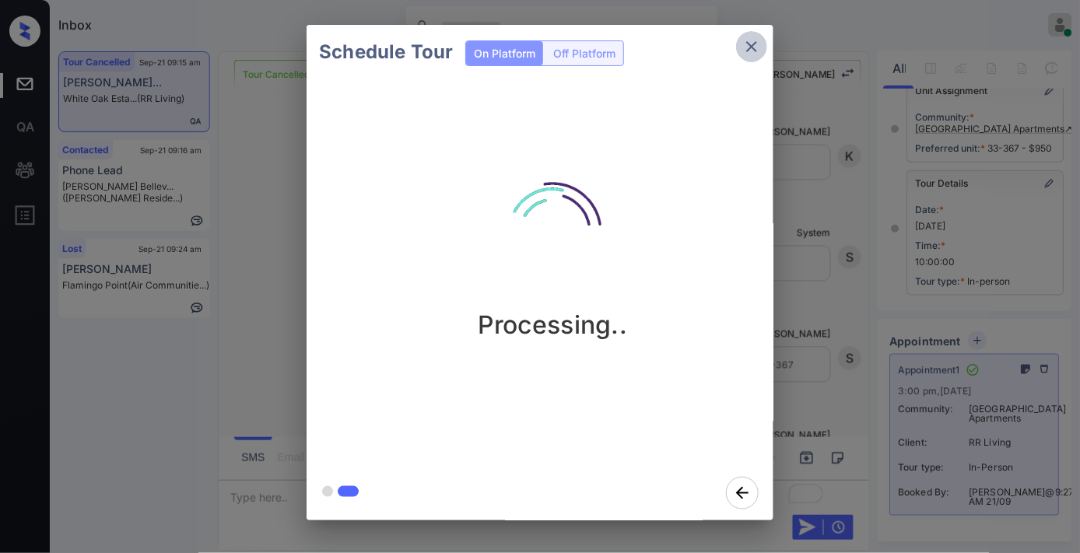
click at [753, 44] on icon "close" at bounding box center [751, 46] width 11 height 11
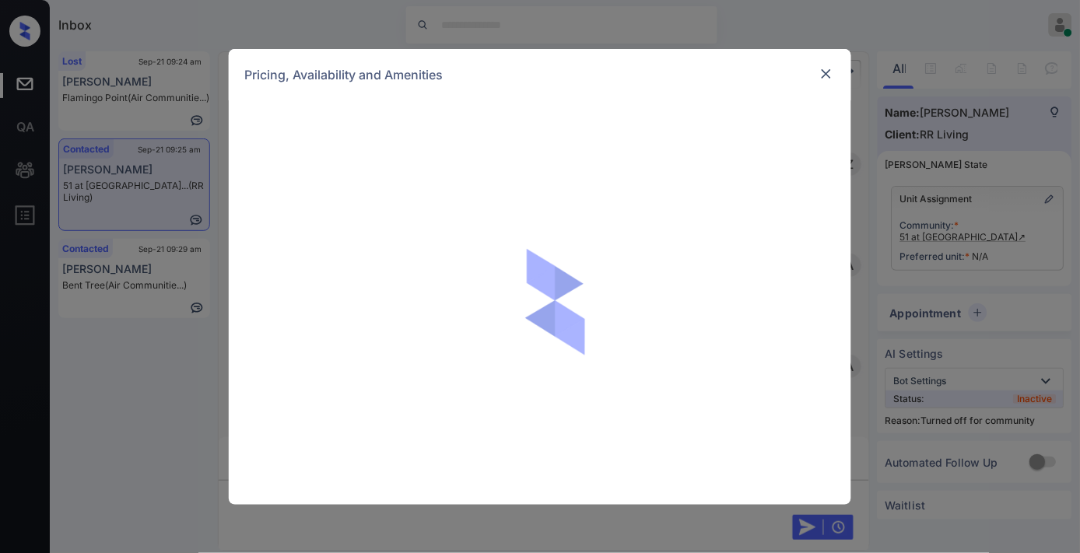
scroll to position [594, 0]
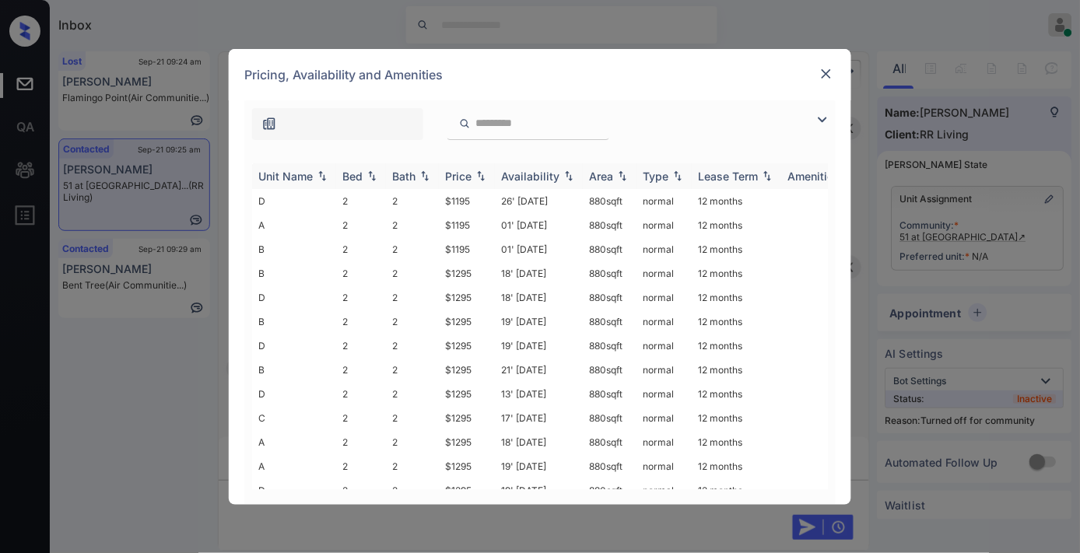
click at [477, 177] on img at bounding box center [481, 175] width 16 height 11
click at [487, 205] on td "$1195" at bounding box center [467, 201] width 56 height 24
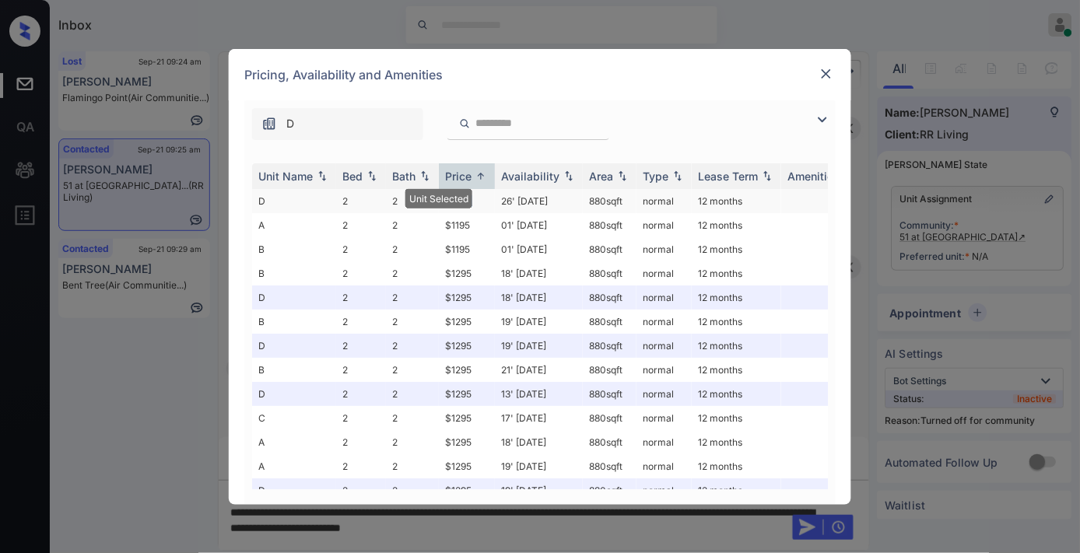
click at [487, 205] on td "$1195" at bounding box center [467, 201] width 56 height 24
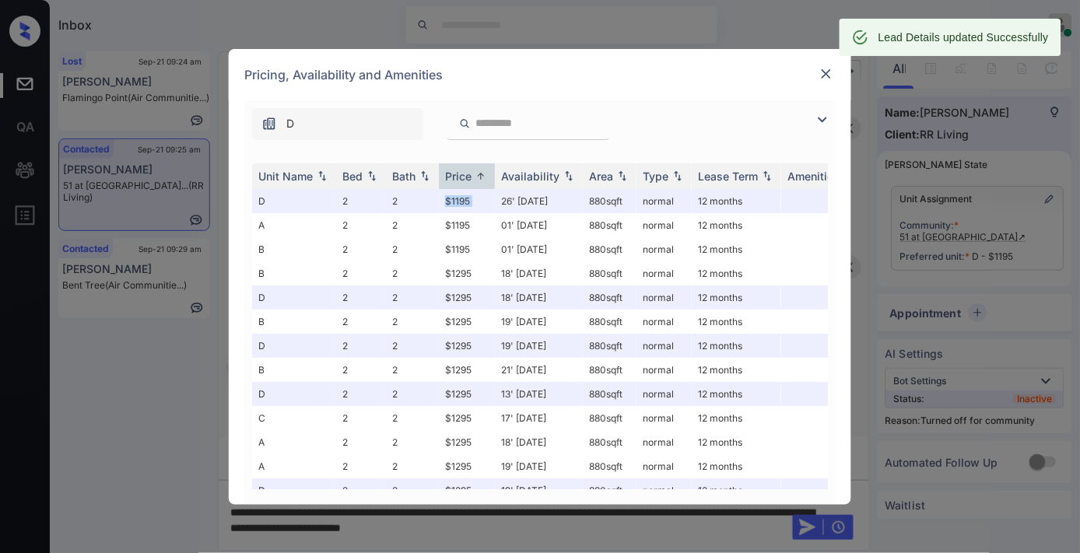
click at [825, 72] on img at bounding box center [826, 74] width 16 height 16
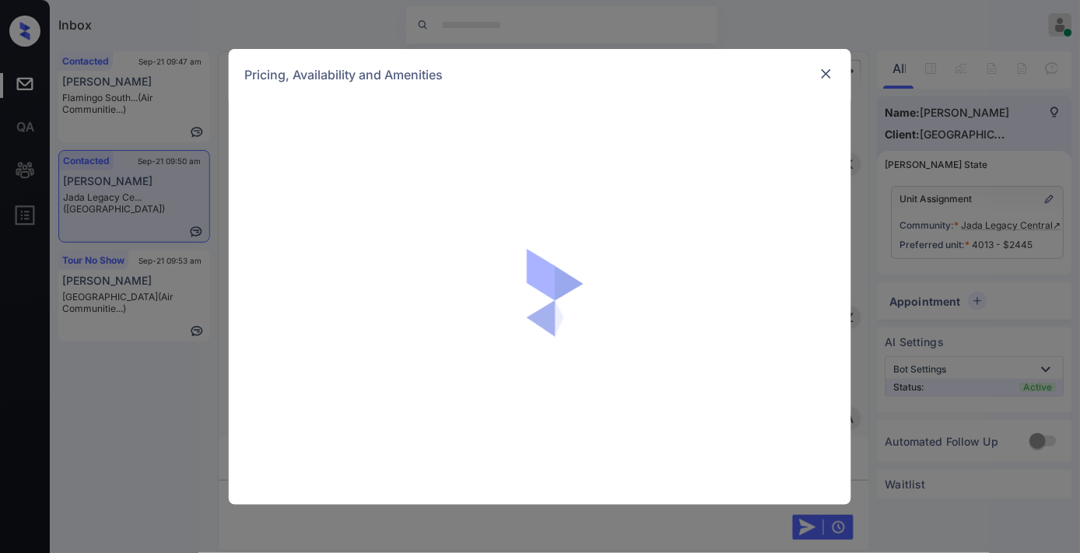
scroll to position [2262, 0]
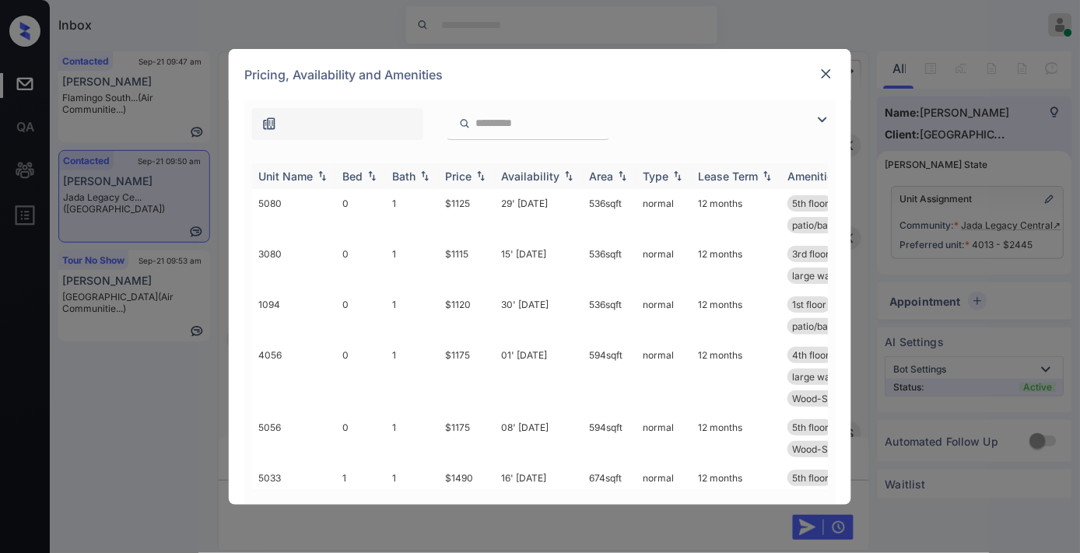
click at [461, 174] on div "Price" at bounding box center [458, 176] width 26 height 13
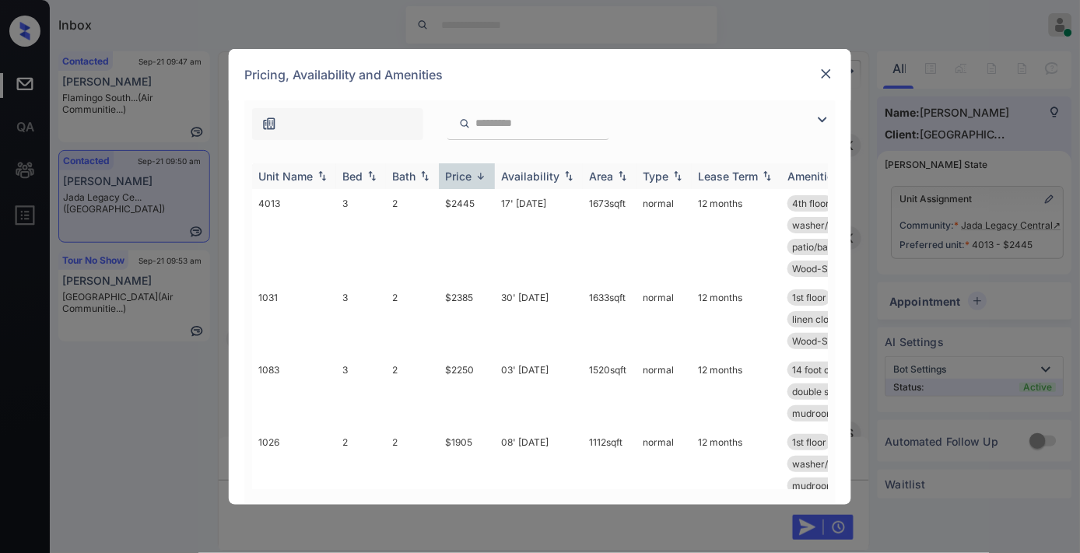
click at [461, 174] on div "Price" at bounding box center [458, 176] width 26 height 13
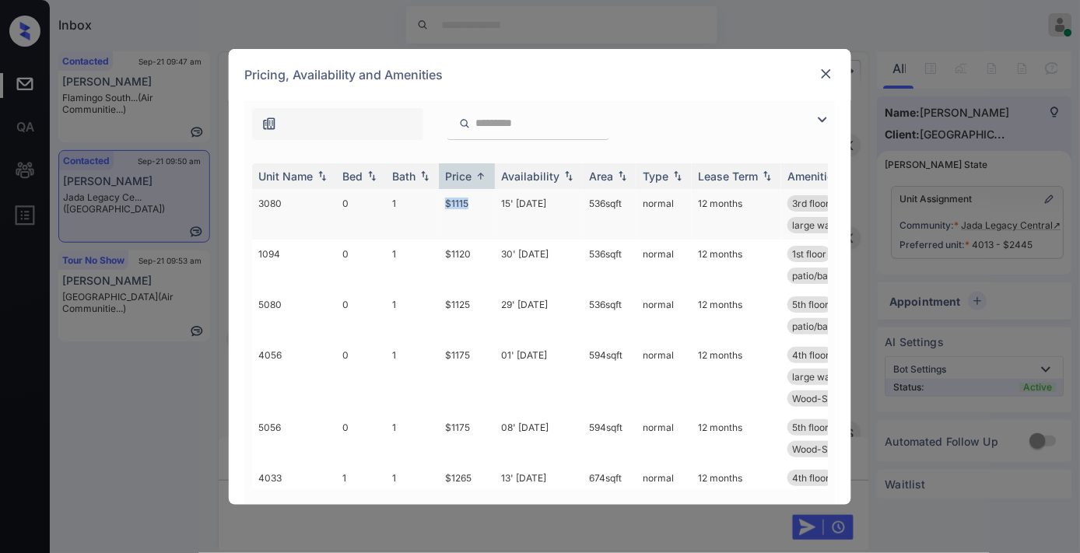
drag, startPoint x: 476, startPoint y: 205, endPoint x: 433, endPoint y: 202, distance: 42.9
click at [433, 202] on tr "3080 0 1 $1115 15' Oct 25 536 sqft normal 12 months 3rd floor courtyard view wa…" at bounding box center [658, 214] width 813 height 51
copy tr "$1115"
click at [478, 201] on td "$1115" at bounding box center [467, 214] width 56 height 51
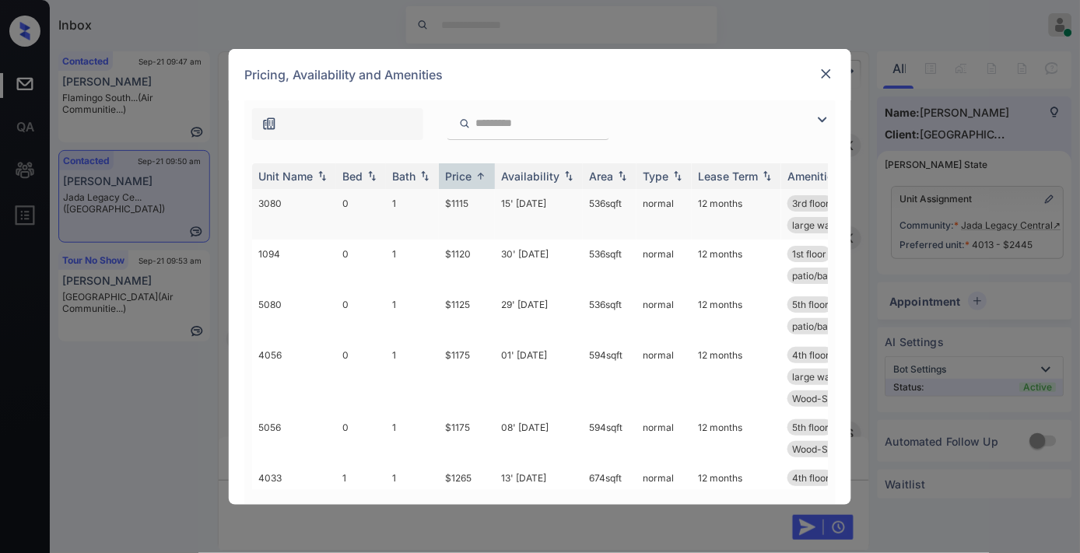
click at [478, 201] on td "$1115" at bounding box center [467, 214] width 56 height 51
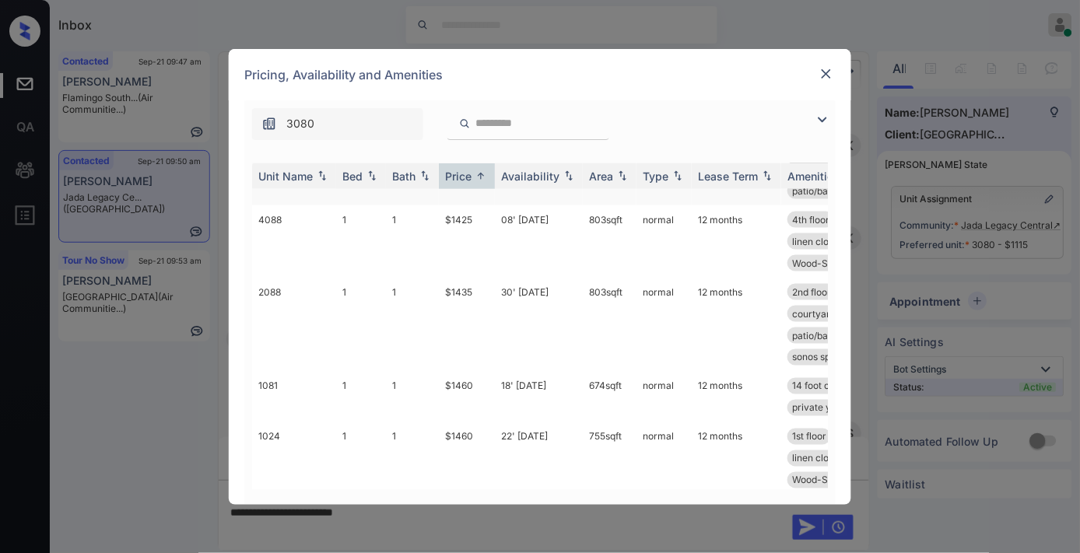
scroll to position [691, 0]
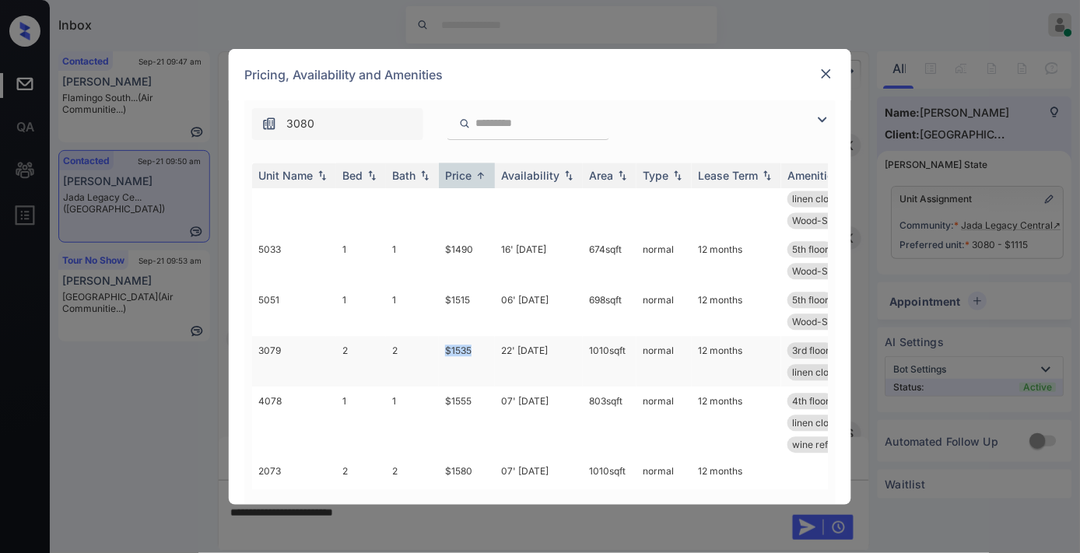
drag, startPoint x: 477, startPoint y: 345, endPoint x: 436, endPoint y: 345, distance: 41.2
click at [436, 345] on tr "3079 2 2 $1535 22' Sep 25 1010 sqft normal 12 months 3rd floor double sink van.…" at bounding box center [658, 362] width 813 height 51
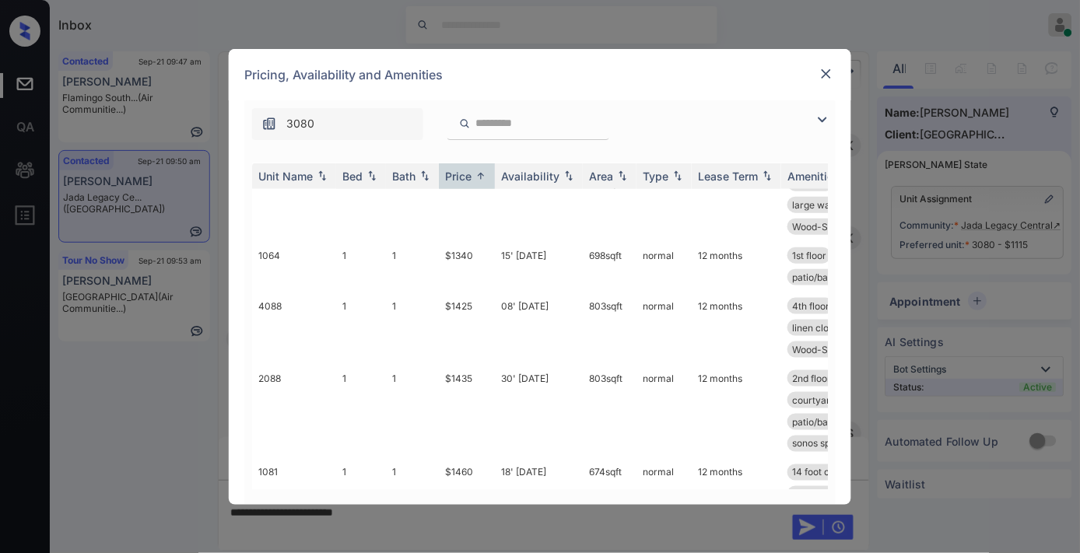
scroll to position [173, 0]
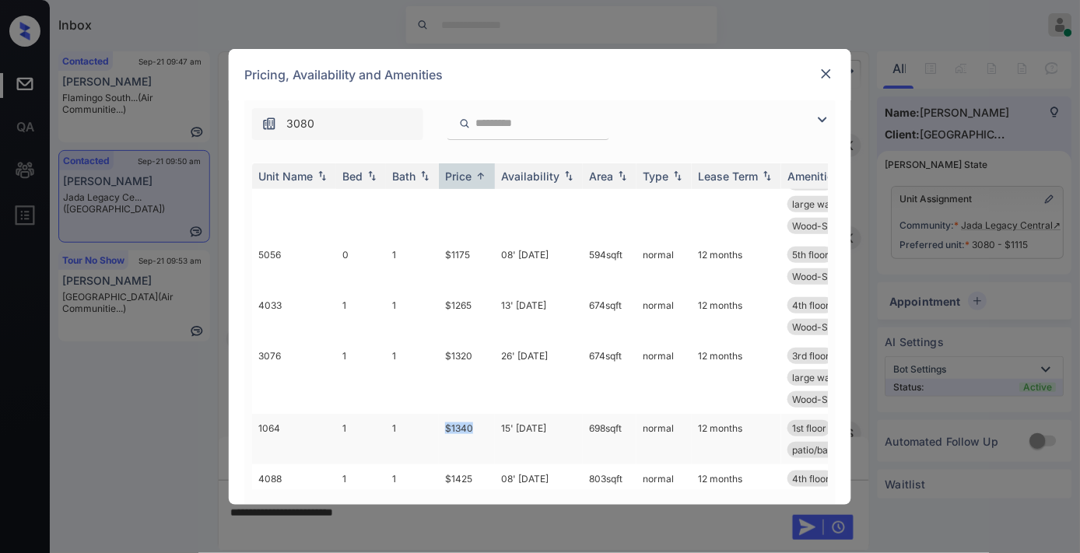
drag, startPoint x: 478, startPoint y: 428, endPoint x: 434, endPoint y: 430, distance: 43.6
click at [431, 430] on tr "1064 1 1 $1340 15' Sep 25 698 sqft normal 12 months 1st floor courtyard view wa…" at bounding box center [658, 439] width 813 height 51
copy tr "$1340"
click at [471, 415] on td "$1340" at bounding box center [467, 439] width 56 height 51
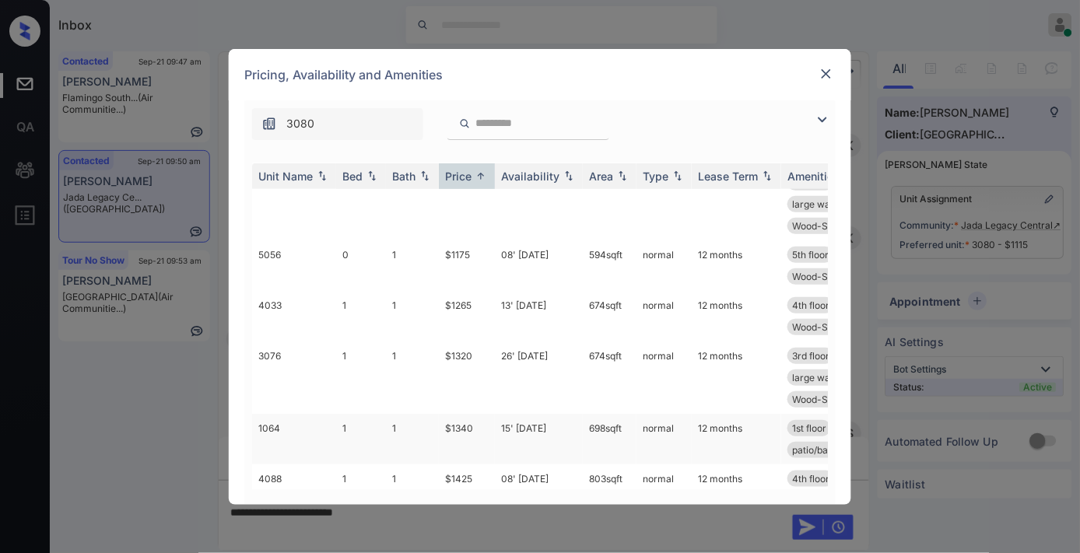
click at [471, 415] on td "$1340" at bounding box center [467, 439] width 56 height 51
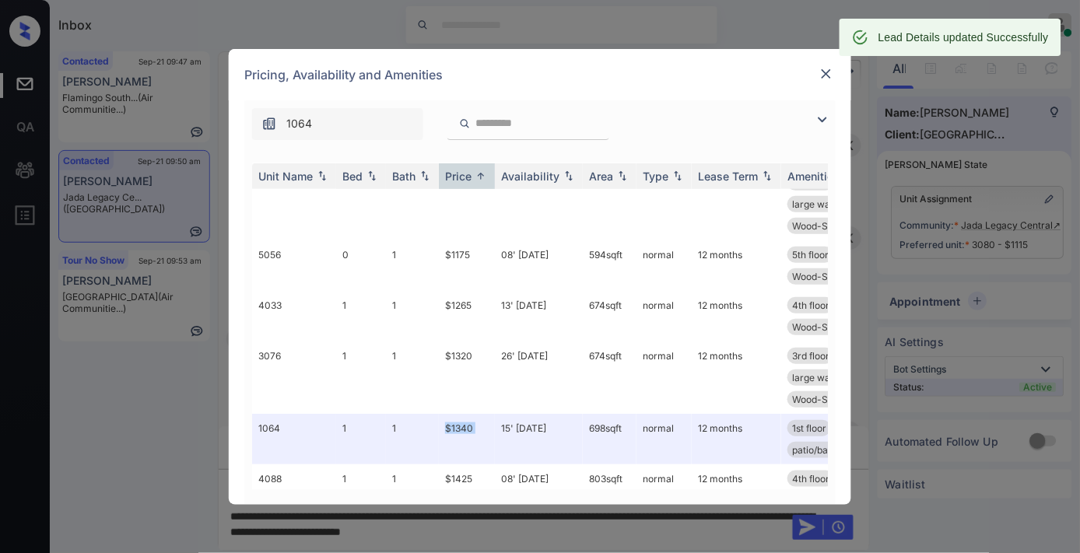
click at [826, 78] on img at bounding box center [826, 74] width 16 height 16
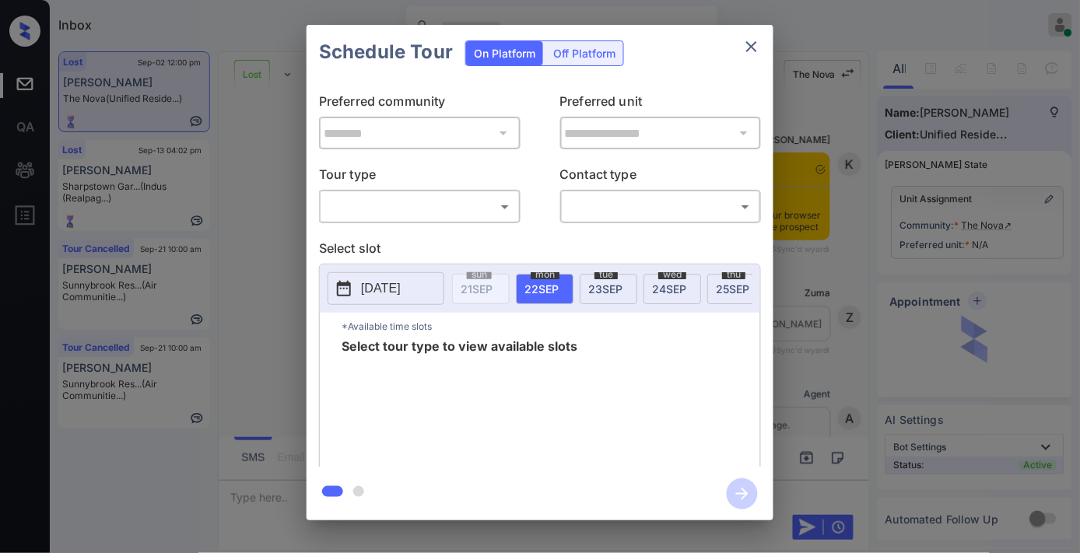
scroll to position [3187, 0]
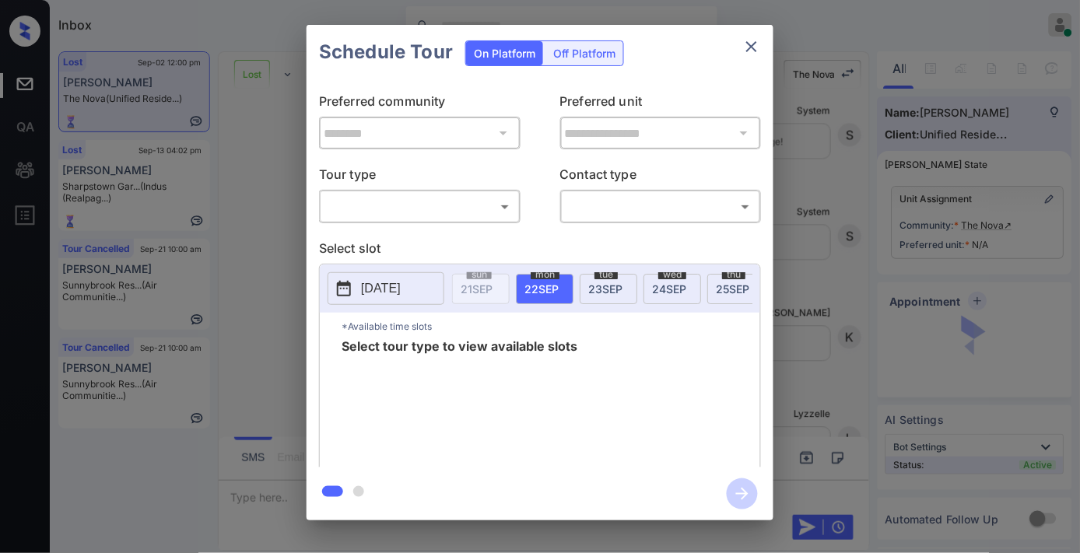
click at [483, 200] on body "Inbox Samantha Soliven Online Set yourself offline Set yourself on break Profil…" at bounding box center [540, 276] width 1080 height 553
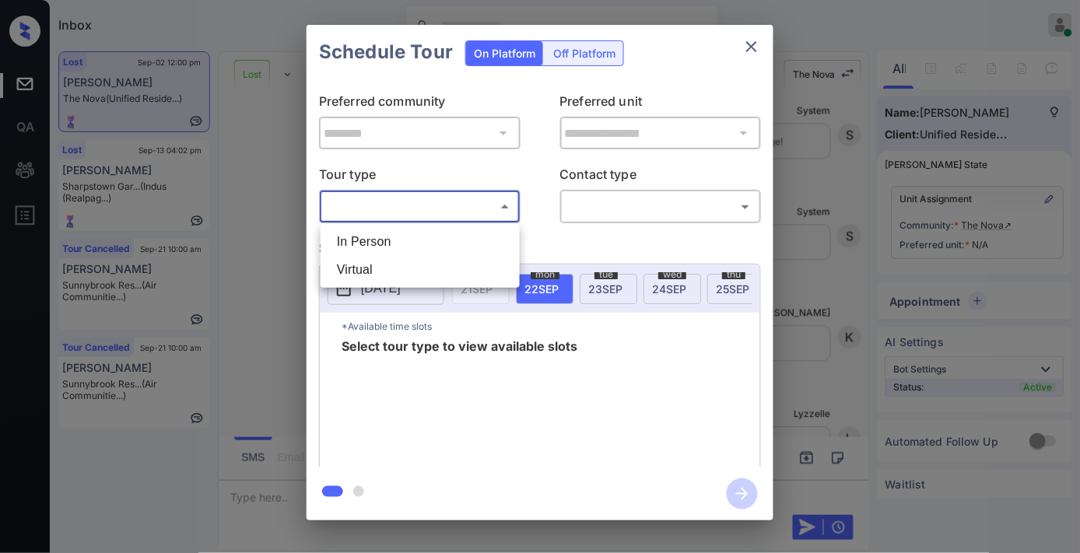
click at [467, 251] on li "In Person" at bounding box center [419, 242] width 191 height 28
type input "********"
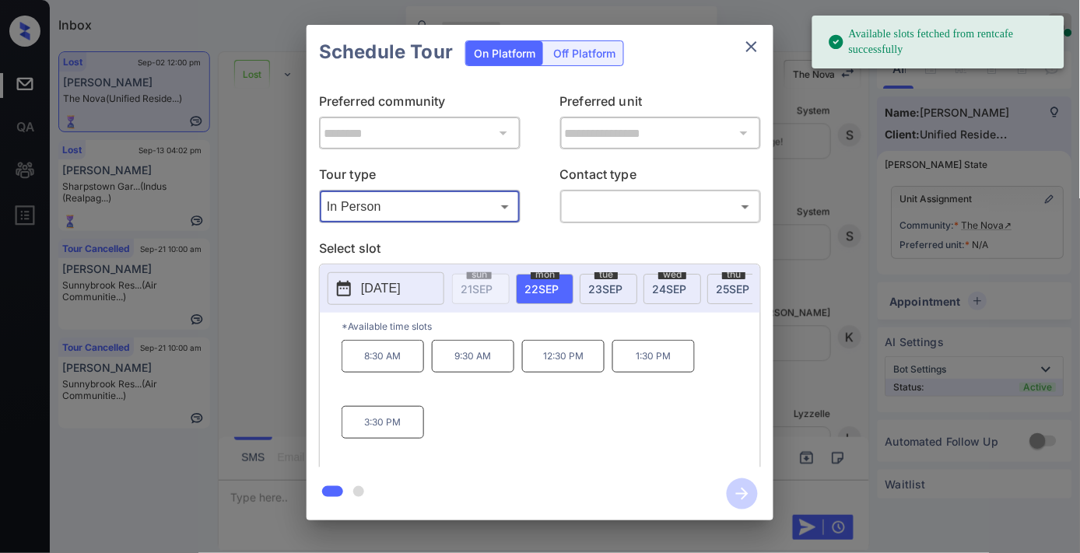
click at [401, 289] on p "2025-09-22" at bounding box center [381, 288] width 40 height 19
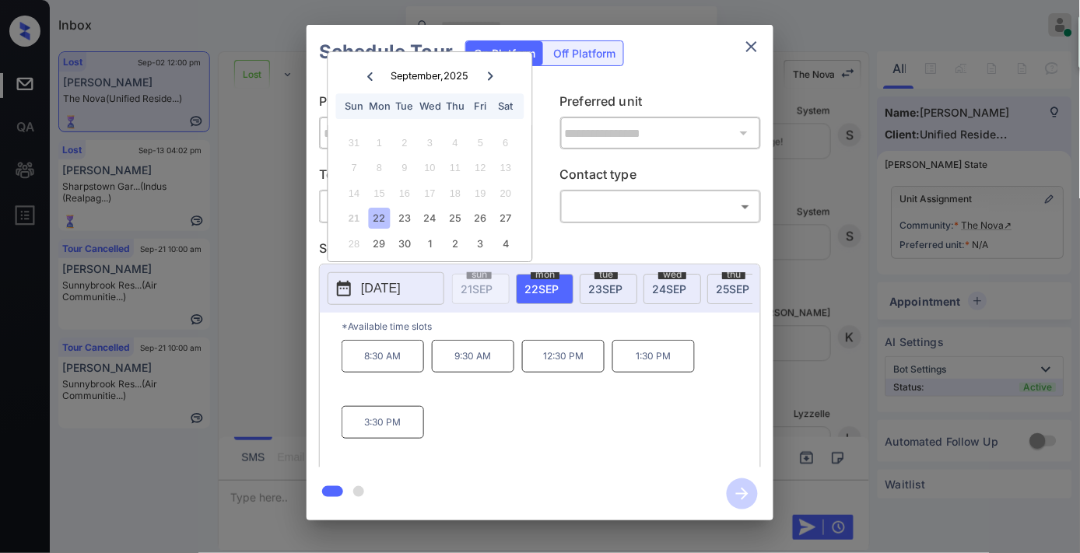
click at [756, 45] on icon "close" at bounding box center [751, 46] width 19 height 19
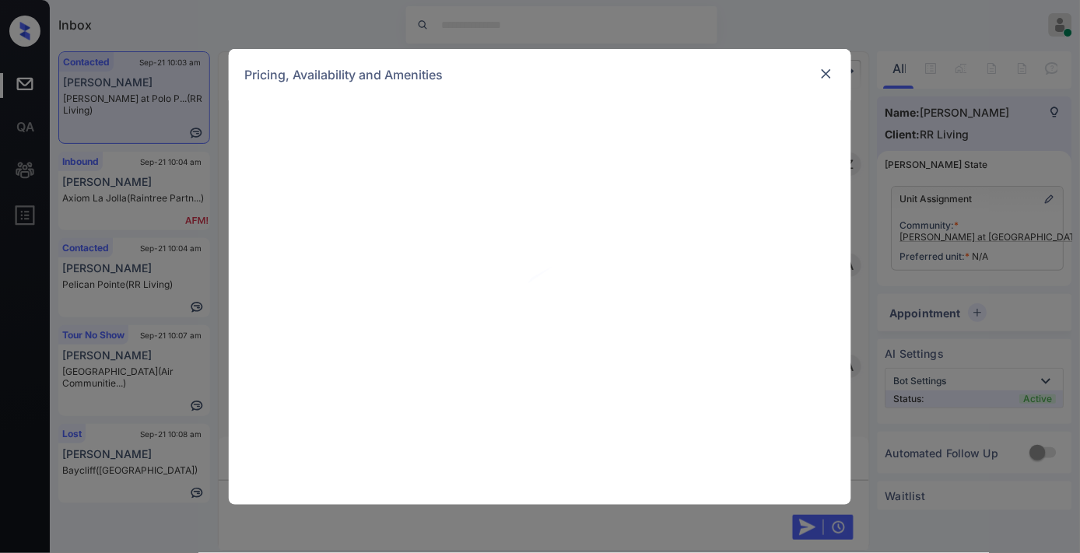
scroll to position [843, 0]
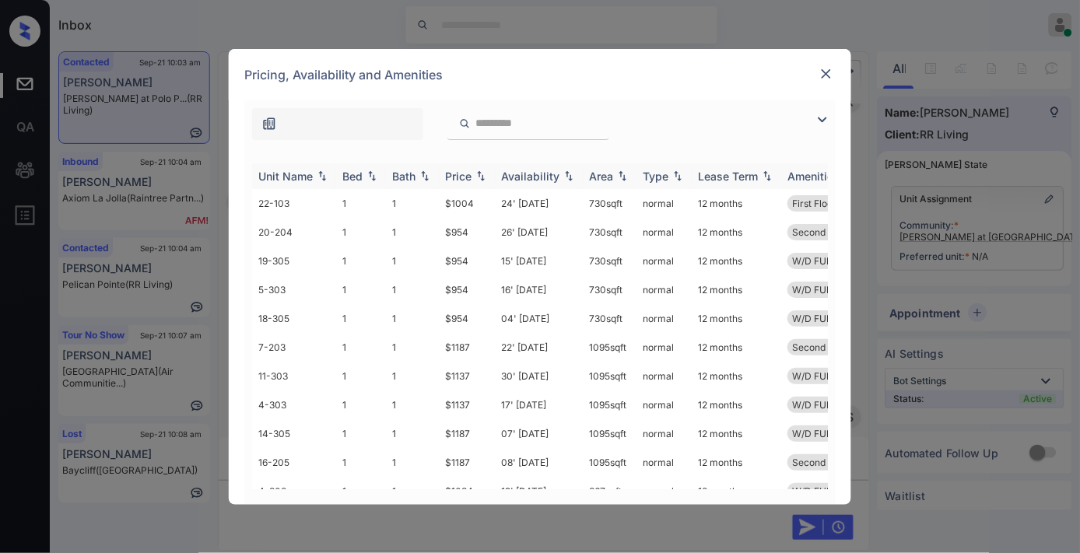
click at [471, 170] on div "Price" at bounding box center [458, 176] width 26 height 13
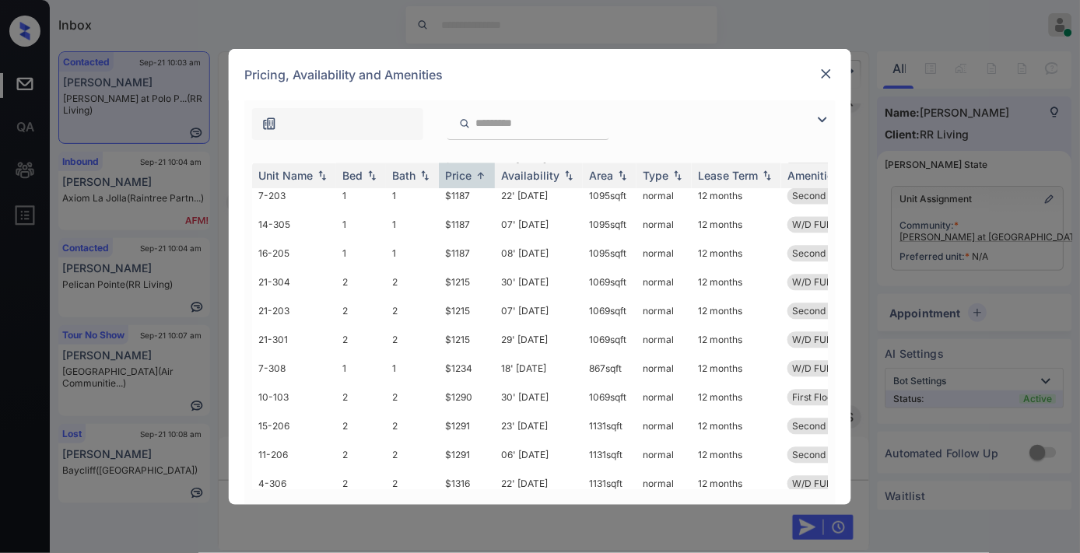
scroll to position [604, 0]
drag, startPoint x: 455, startPoint y: 363, endPoint x: 438, endPoint y: 360, distance: 17.3
click at [438, 360] on tr "21-304 2 2 $1215 30' Sep 25 1069 sqft normal 12 months W/D FULL-SIZE" at bounding box center [658, 369] width 813 height 29
copy tr "$1215"
click at [495, 367] on td "30' [DATE]" at bounding box center [539, 369] width 88 height 29
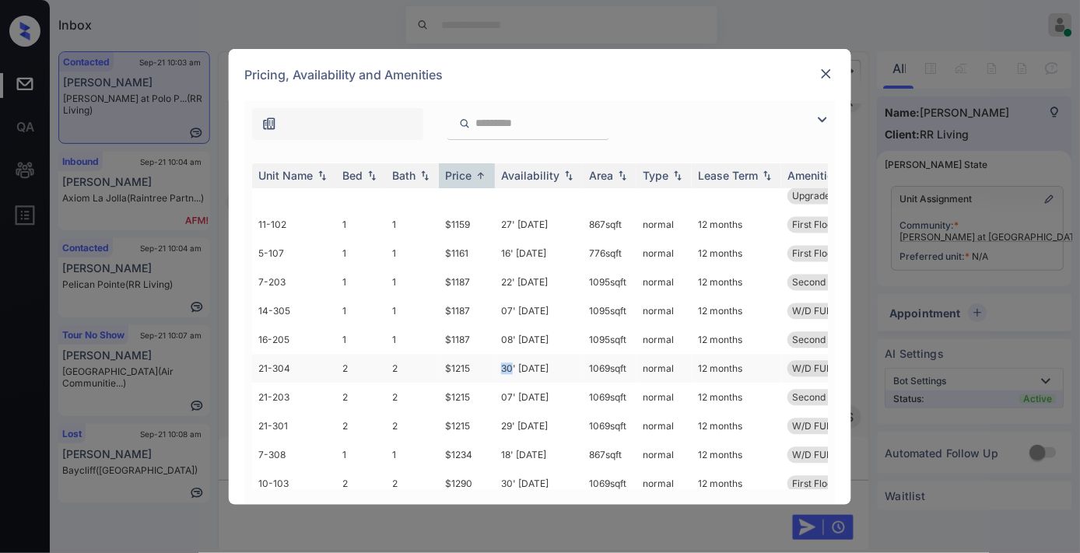
click at [495, 367] on td "30' [DATE]" at bounding box center [539, 369] width 88 height 29
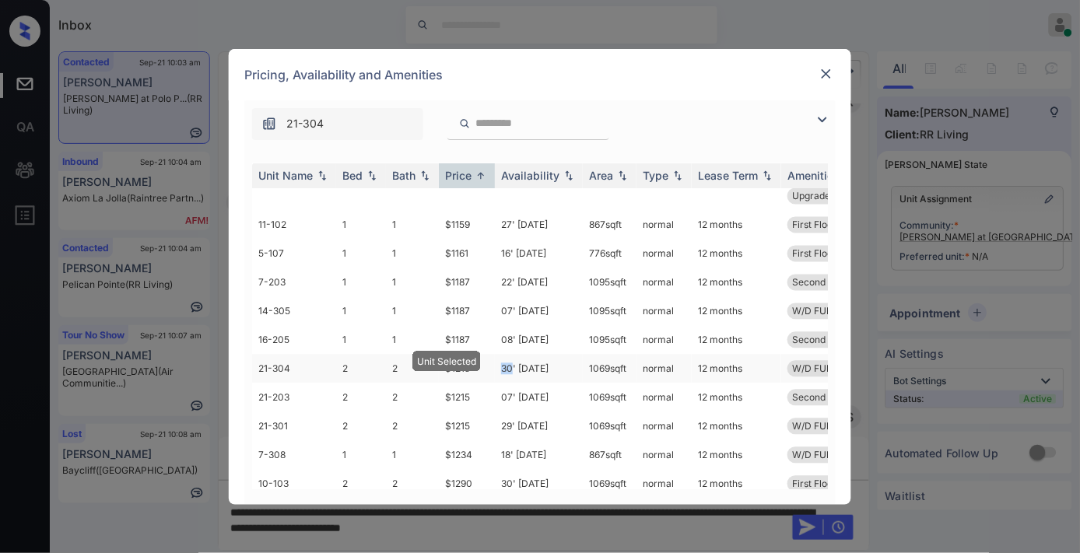
click at [495, 367] on td "30' [DATE]" at bounding box center [539, 369] width 88 height 29
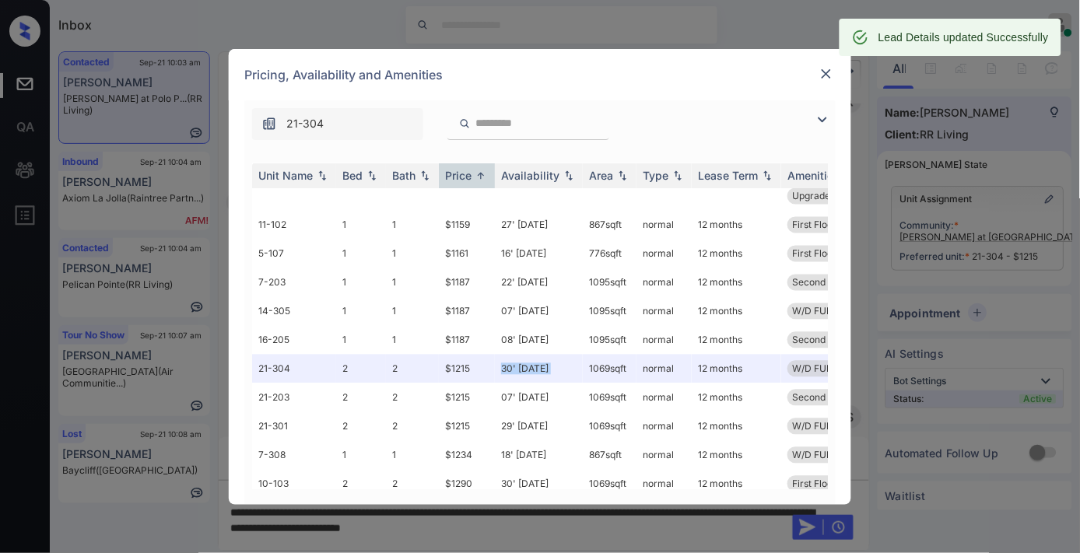
click at [826, 72] on img at bounding box center [826, 74] width 16 height 16
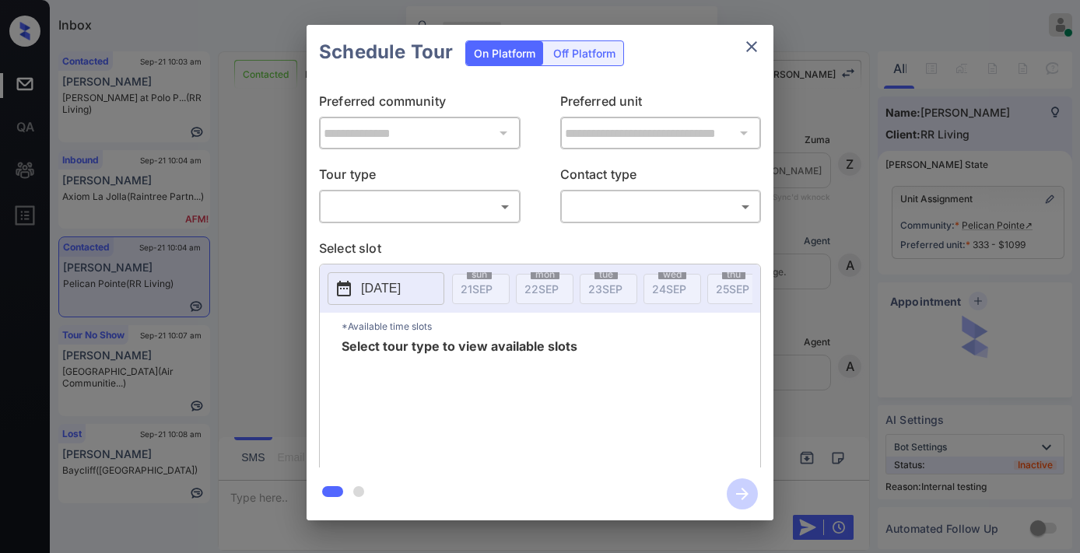
click at [431, 210] on body "Inbox [PERSON_NAME] Online Set yourself offline Set yourself on break Profile S…" at bounding box center [540, 276] width 1080 height 553
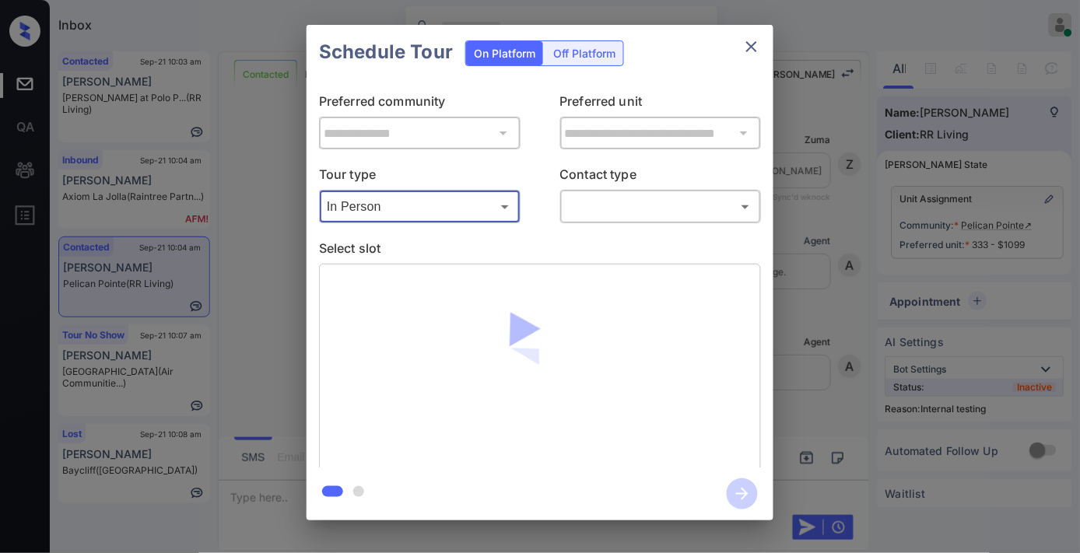
type input "********"
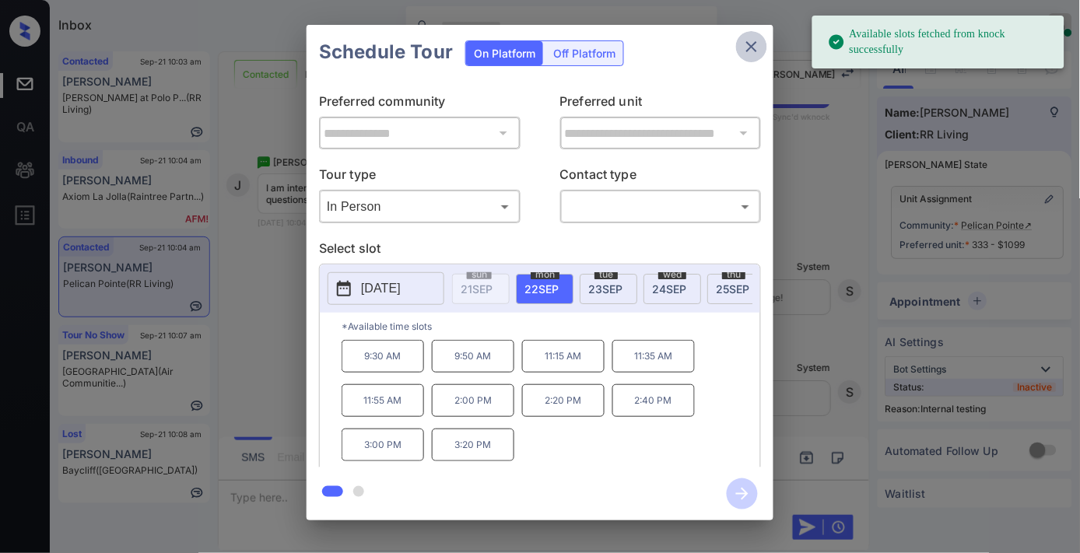
click at [748, 44] on icon "close" at bounding box center [751, 46] width 19 height 19
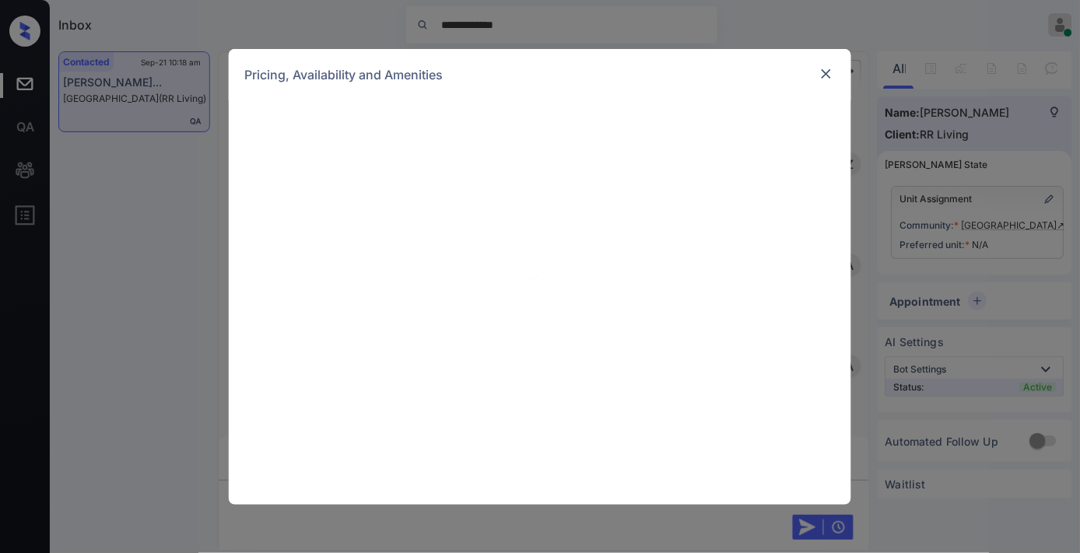
scroll to position [826, 0]
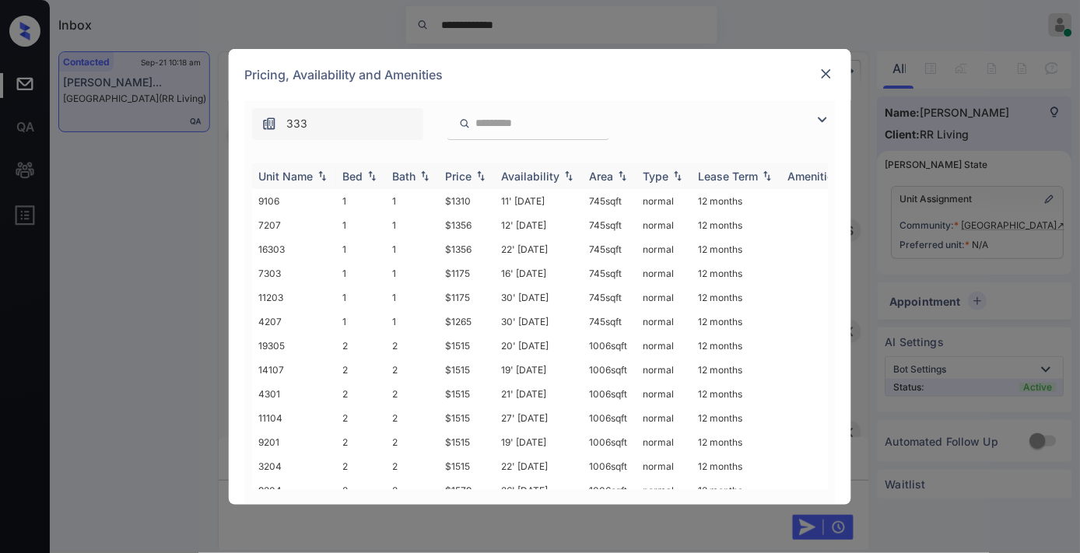
click at [465, 170] on div "Price" at bounding box center [458, 176] width 26 height 13
click at [470, 200] on td "$1175" at bounding box center [467, 201] width 56 height 24
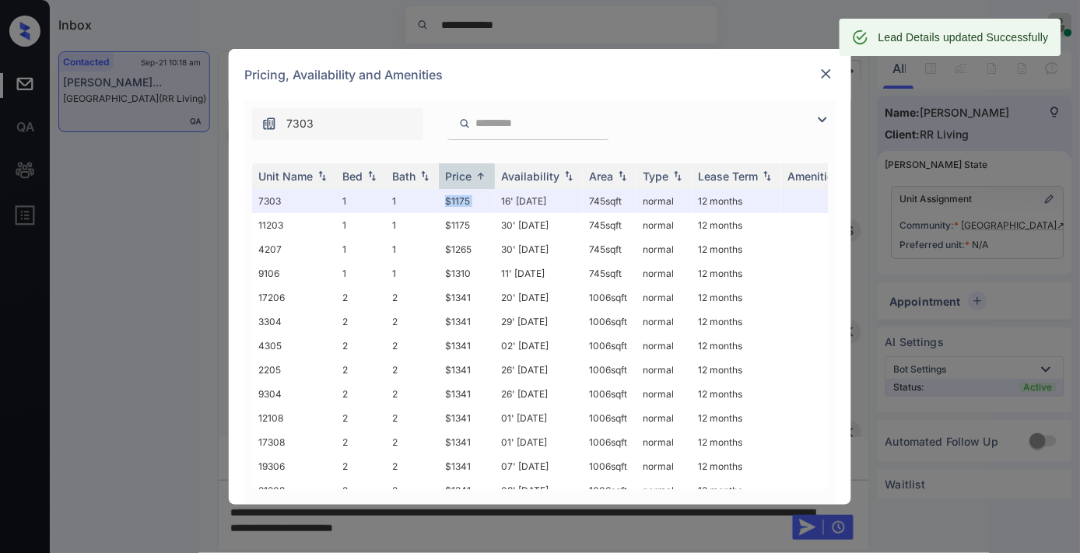
click at [825, 68] on img at bounding box center [826, 74] width 16 height 16
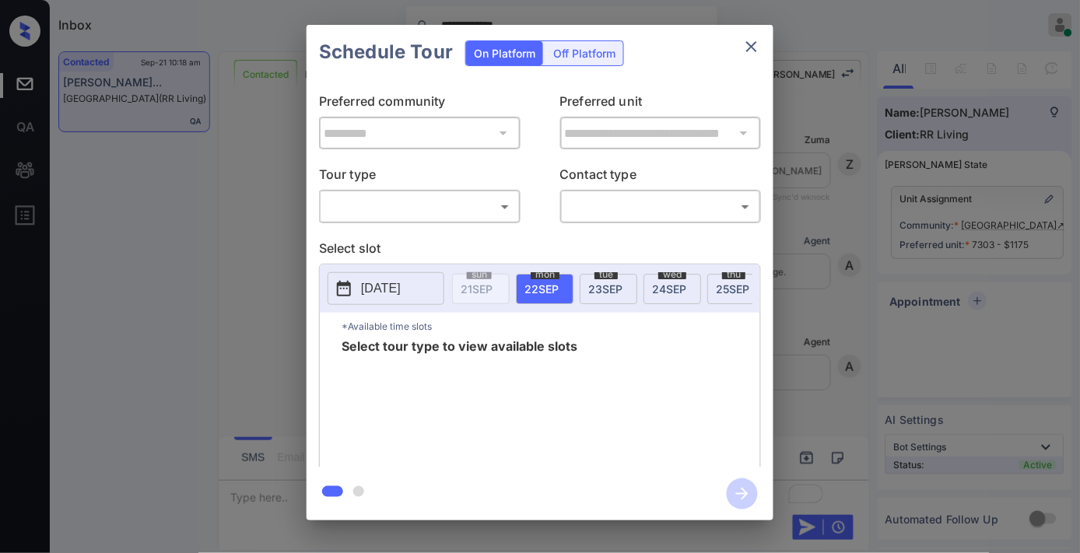
scroll to position [1839, 0]
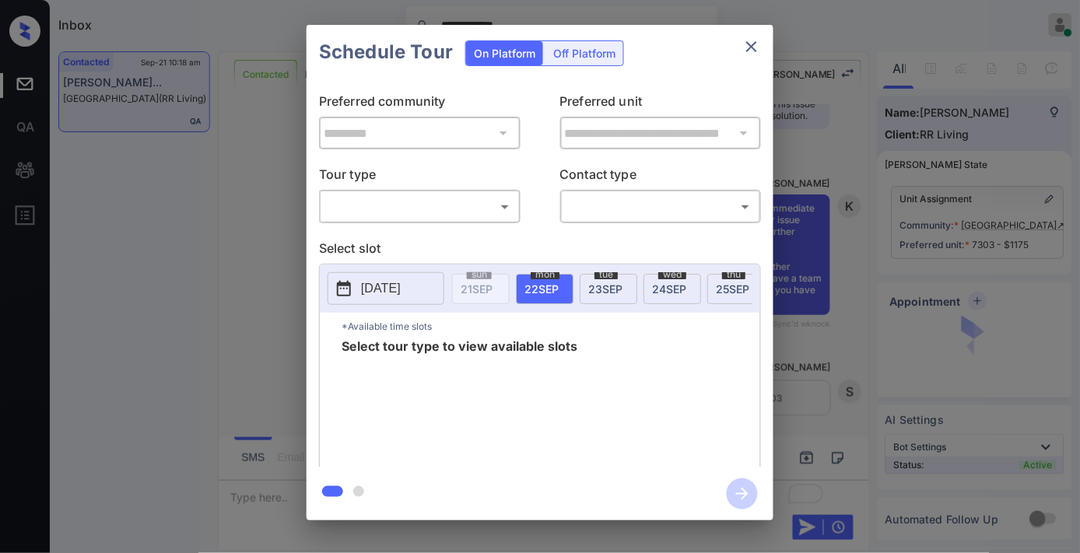
click at [428, 192] on div "​ ​" at bounding box center [419, 206] width 201 height 33
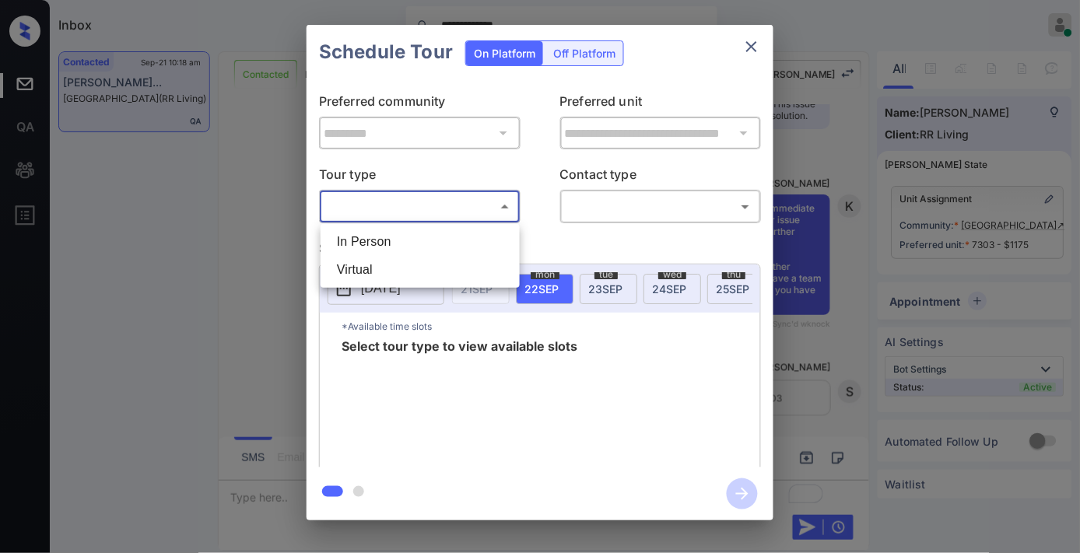
click at [431, 200] on body "**********" at bounding box center [540, 276] width 1080 height 553
click at [437, 234] on li "In Person" at bounding box center [419, 242] width 191 height 28
type input "********"
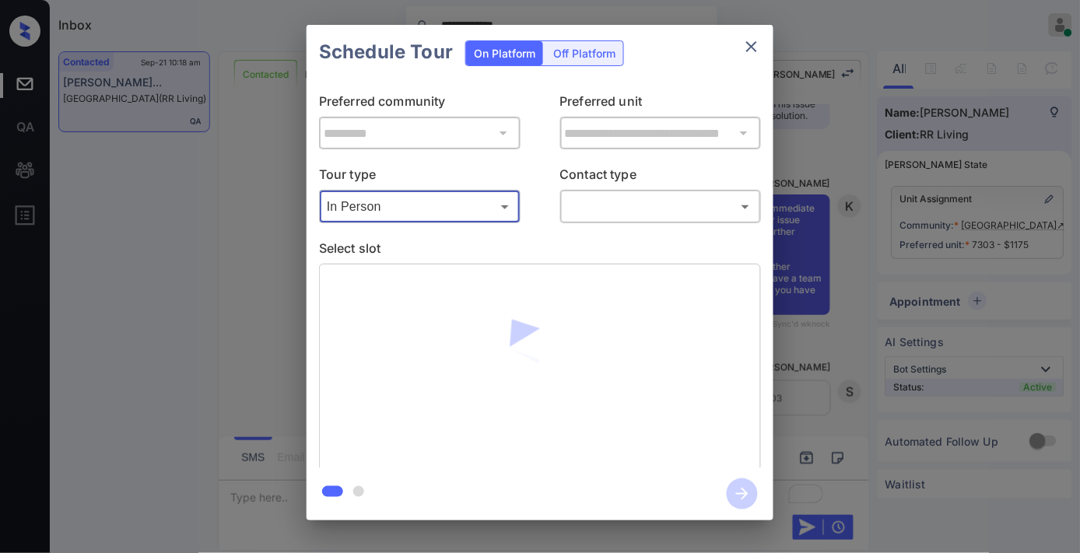
click at [601, 200] on body "**********" at bounding box center [540, 276] width 1080 height 553
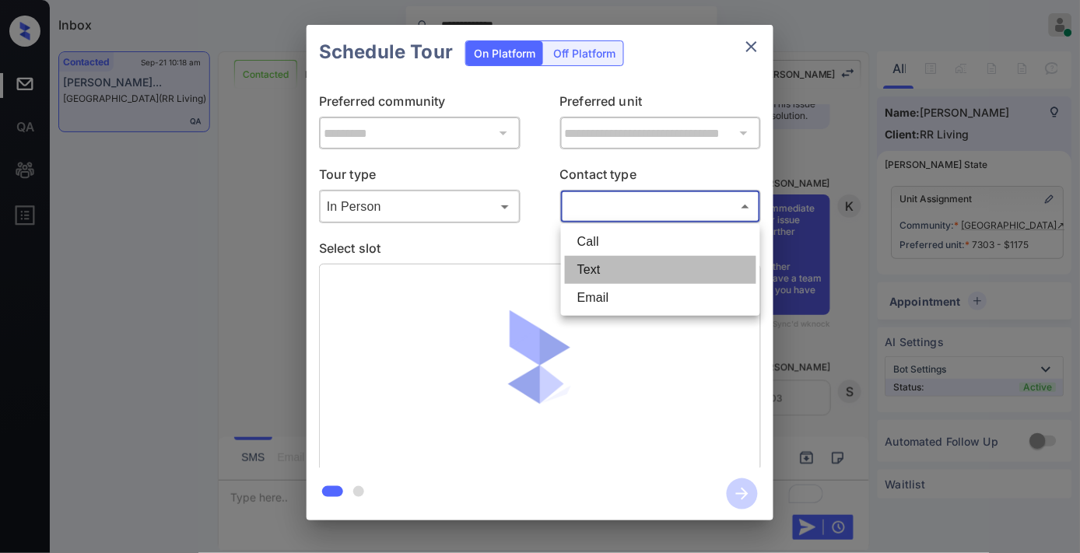
click at [624, 271] on li "Text" at bounding box center [660, 270] width 191 height 28
type input "****"
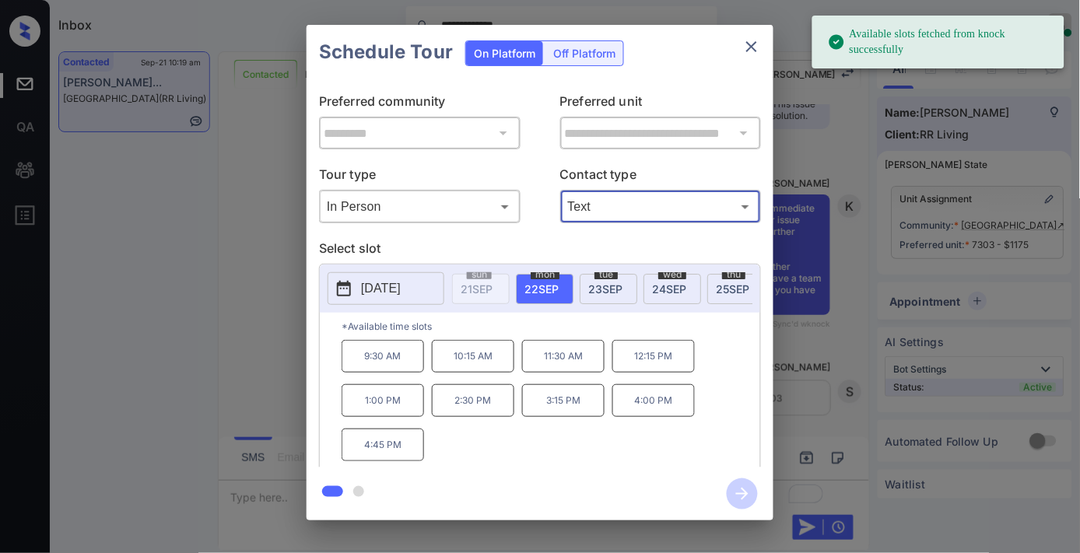
click at [378, 297] on p "2025-09-22" at bounding box center [381, 288] width 40 height 19
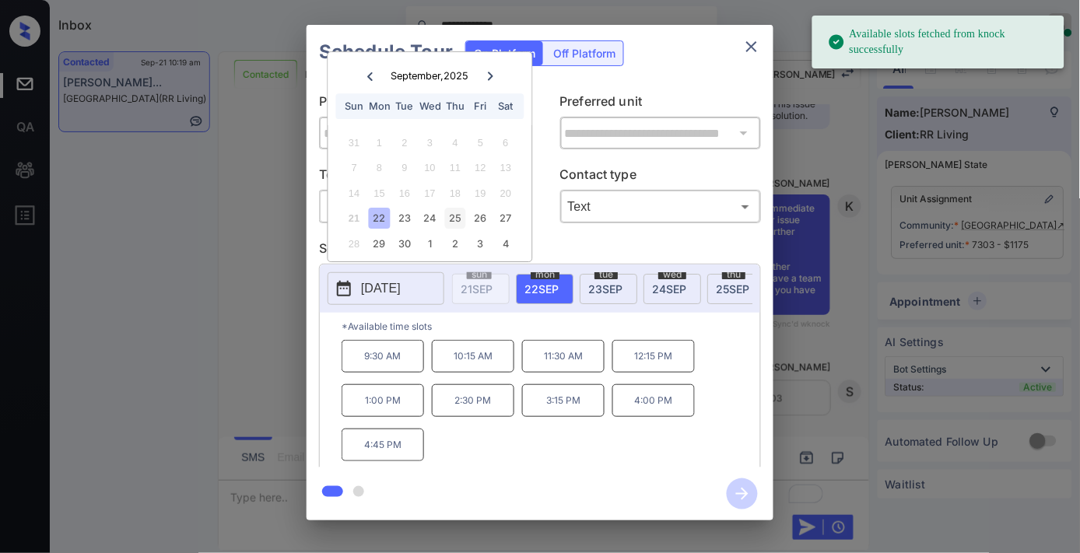
click at [454, 211] on div "25" at bounding box center [455, 218] width 21 height 21
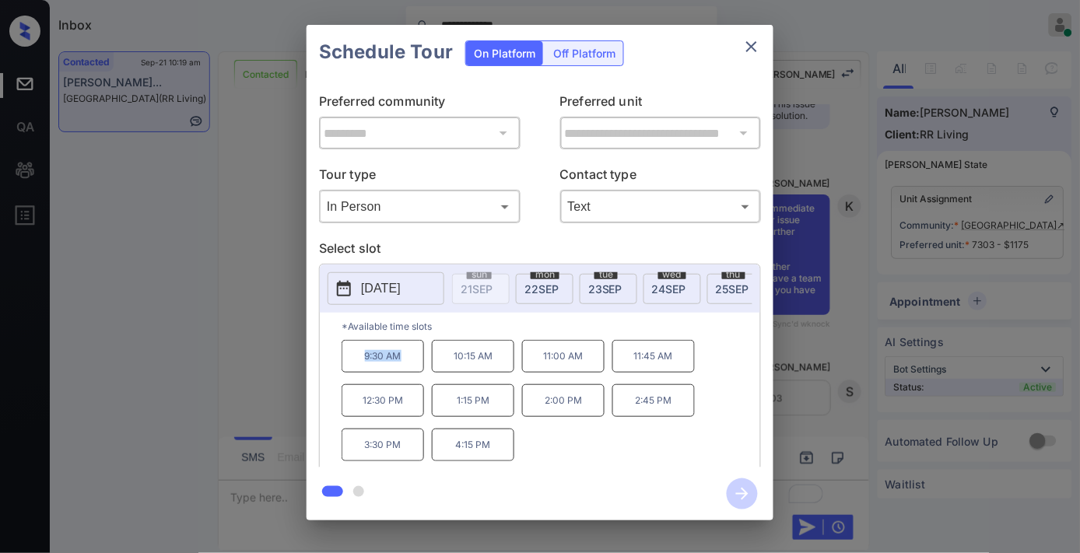
drag, startPoint x: 414, startPoint y: 356, endPoint x: 324, endPoint y: 356, distance: 89.5
click at [324, 356] on div "*Available time slots 9:30 AM 10:15 AM 11:00 AM 11:45 AM 12:30 PM 1:15 PM 2:00 …" at bounding box center [540, 392] width 440 height 159
copy p "9:30 AM"
click at [744, 51] on icon "close" at bounding box center [751, 46] width 19 height 19
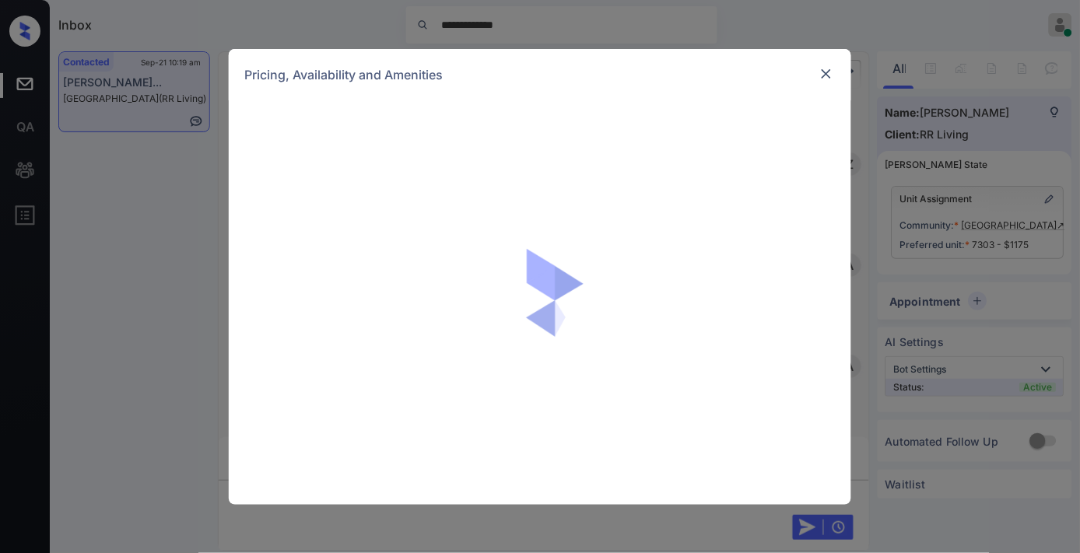
scroll to position [1839, 0]
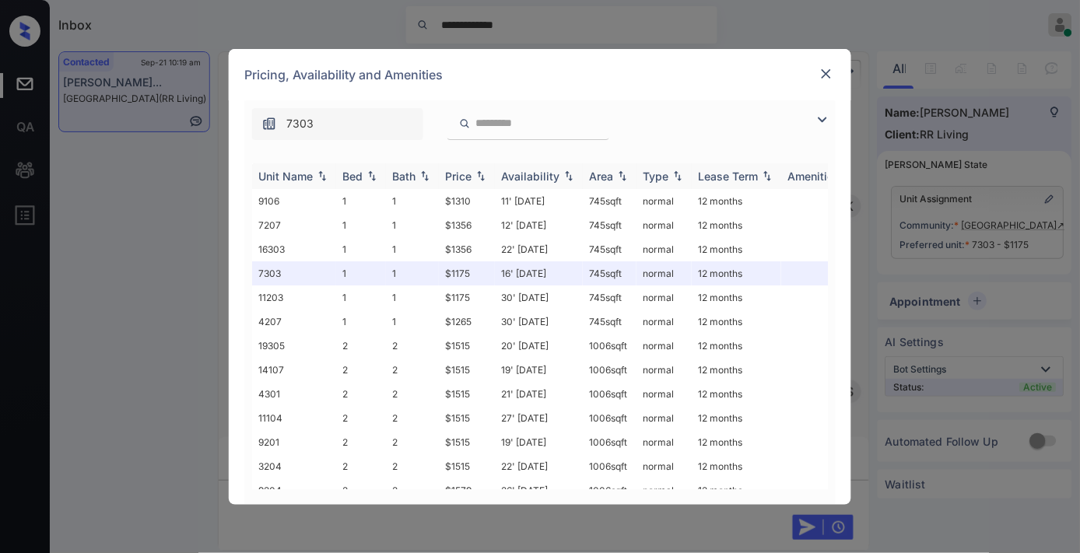
click at [464, 170] on div "Price" at bounding box center [458, 176] width 26 height 13
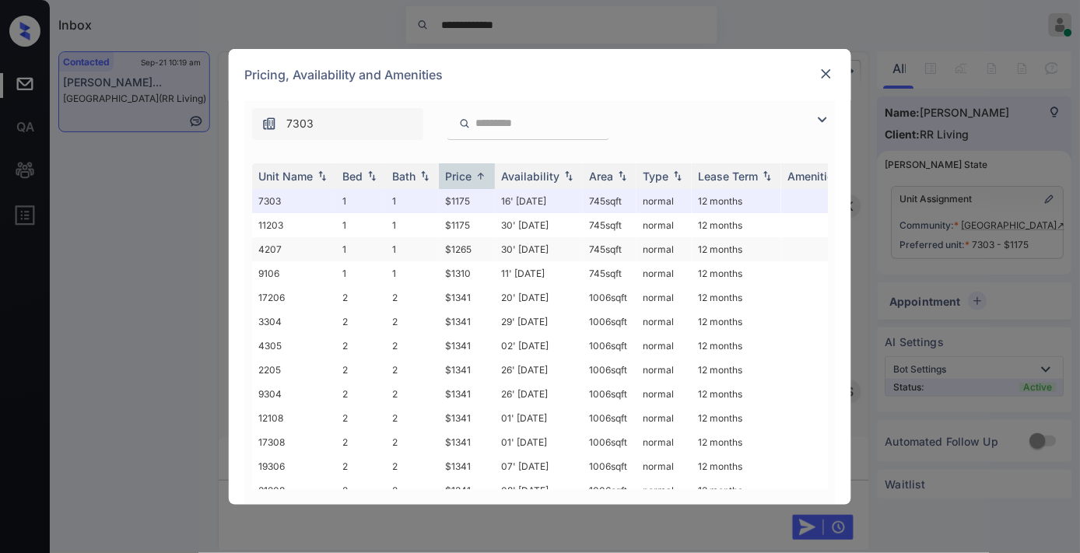
click at [584, 251] on td "745 sqft" at bounding box center [610, 249] width 54 height 24
click at [827, 66] on img at bounding box center [826, 74] width 16 height 16
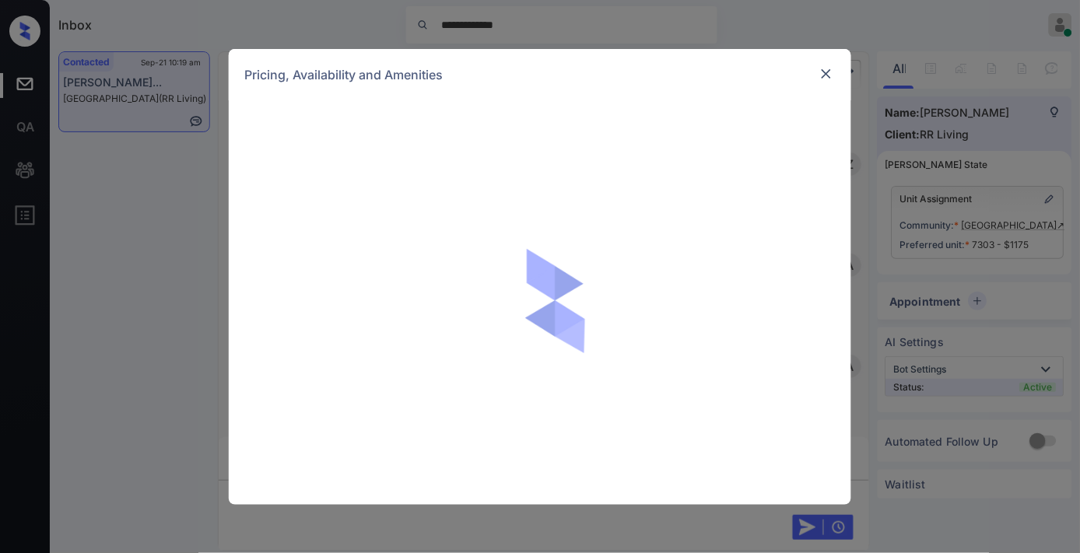
scroll to position [1753, 0]
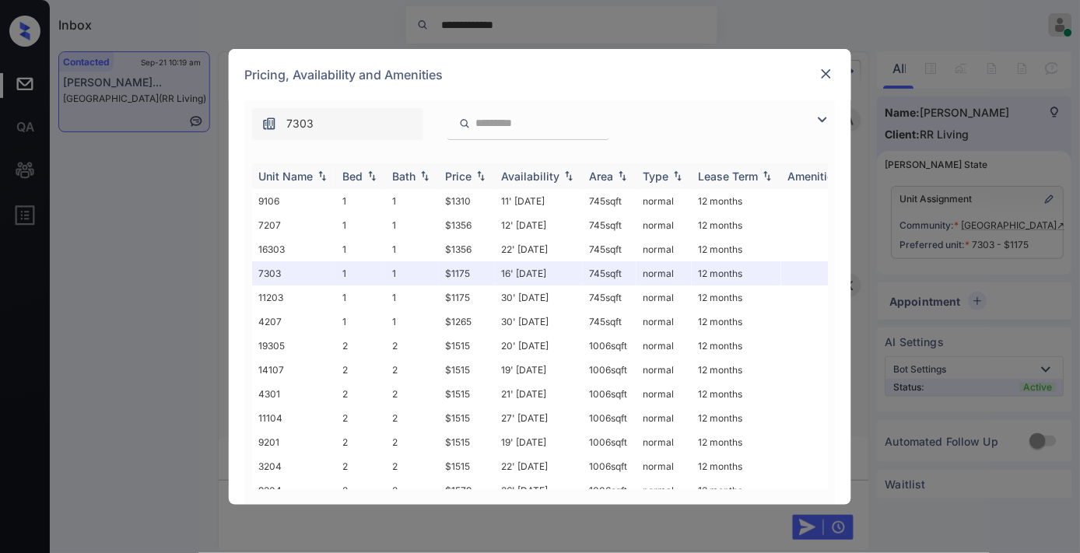
click at [464, 179] on div "Price" at bounding box center [458, 176] width 26 height 13
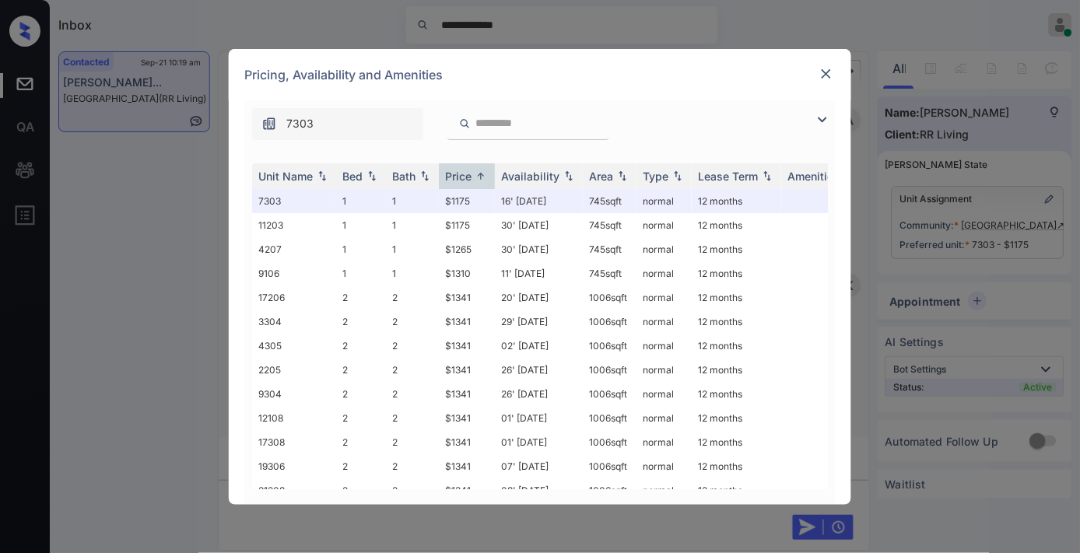
click at [818, 72] on div at bounding box center [826, 74] width 19 height 19
